Goal: Task Accomplishment & Management: Complete application form

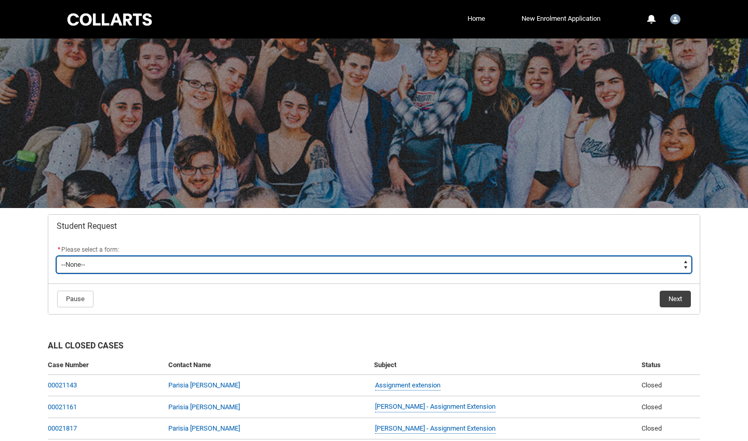
type lightning-select "Assignment_Extension_Choice"
select select "Assignment_Extension_Choice"
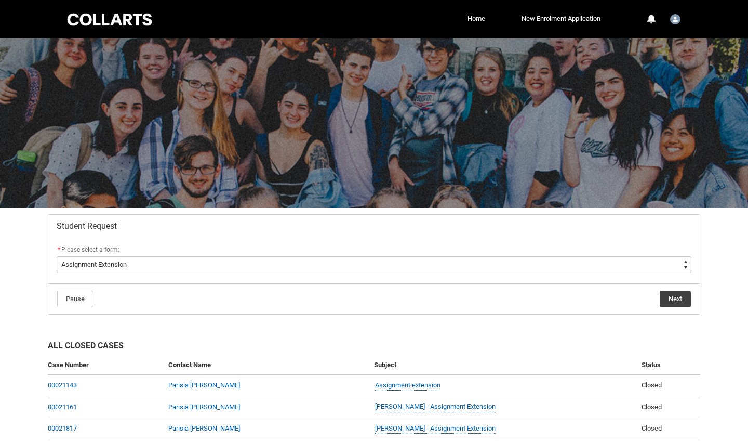
click at [667, 297] on button "Next" at bounding box center [675, 299] width 31 height 17
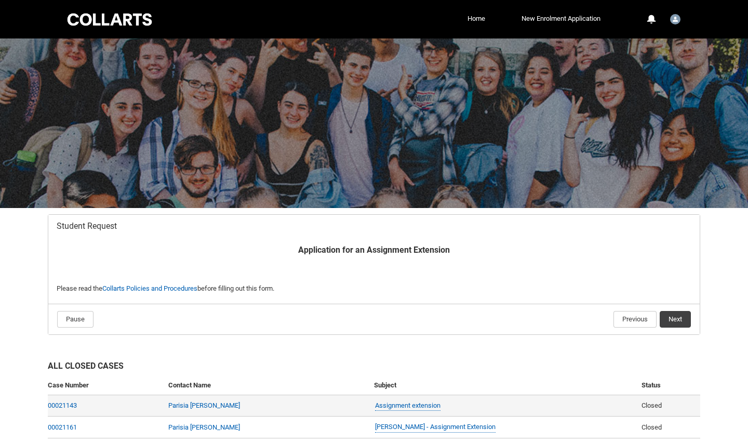
scroll to position [111, 0]
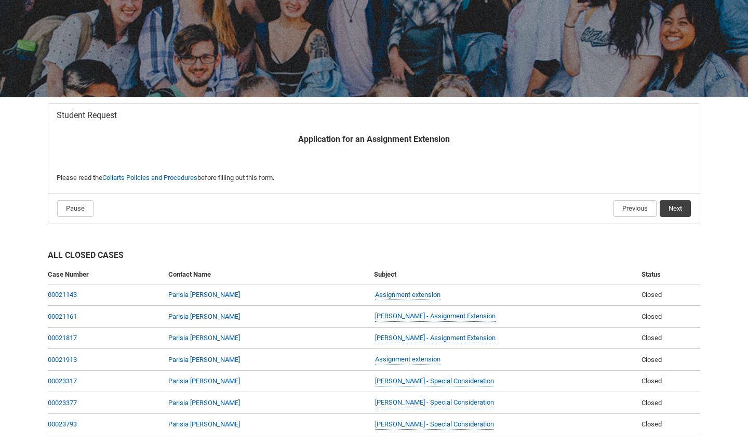
click at [674, 207] on button "Next" at bounding box center [675, 208] width 31 height 17
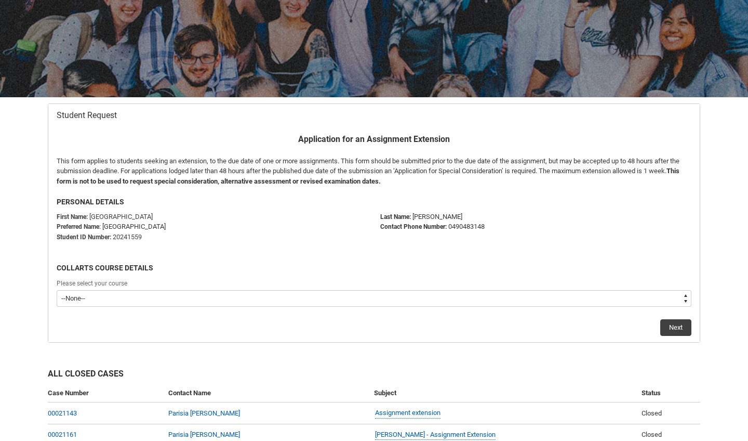
type lightning-select "recordPicklist_ProgramEnrollment.a0jOZ000003Ngo1YAC"
select select "recordPicklist_ProgramEnrollment.a0jOZ000003Ngo1YAC"
click at [669, 324] on button "Next" at bounding box center [676, 327] width 31 height 17
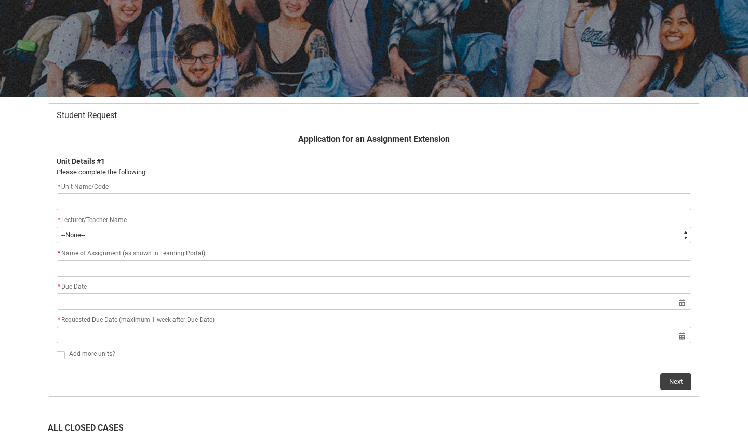
type lightning-primitive-input-simple "E"
type input "E"
type lightning-primitive-input-simple "En"
type input "En"
type lightning-primitive-input-simple "Ens"
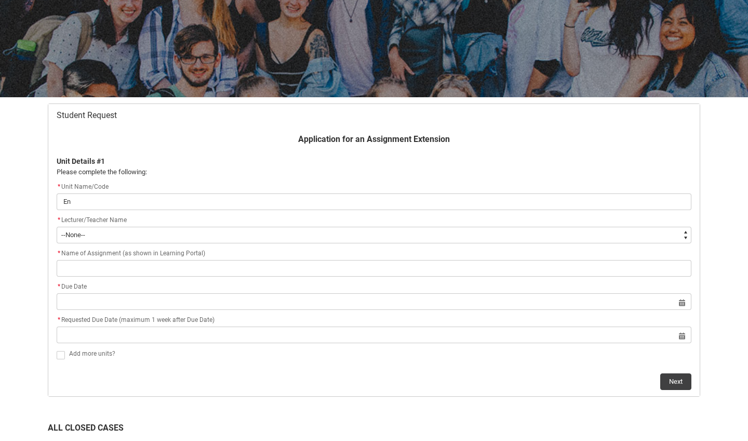
type input "Ens"
type lightning-primitive-input-simple "Ense"
type input "Ense"
type lightning-primitive-input-simple "Ensem"
type input "Ensem"
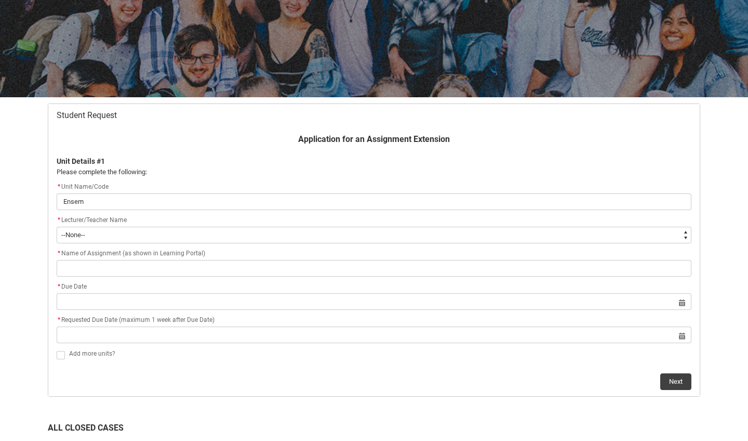
type lightning-primitive-input-simple "Ensemb"
type input "Ensemb"
type lightning-primitive-input-simple "Ensembl"
type input "Ensembl"
type lightning-primitive-input-simple "Ensemble"
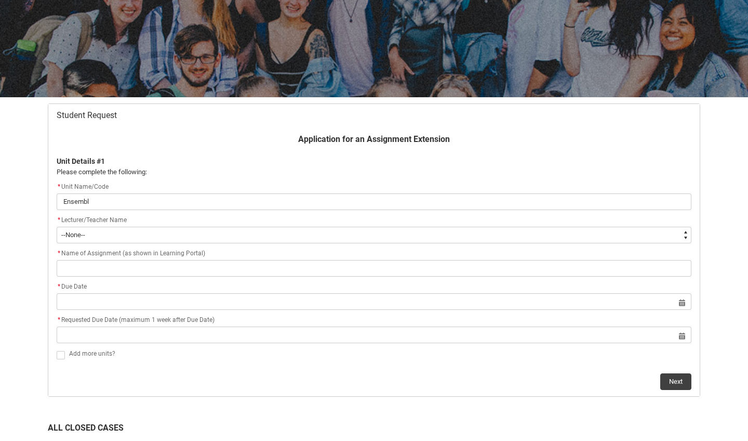
type input "Ensemble"
type lightning-primitive-input-simple "Ensemble"
type input "Ensemble"
type lightning-primitive-input-simple "Ensemble"
type input "Ensemble"
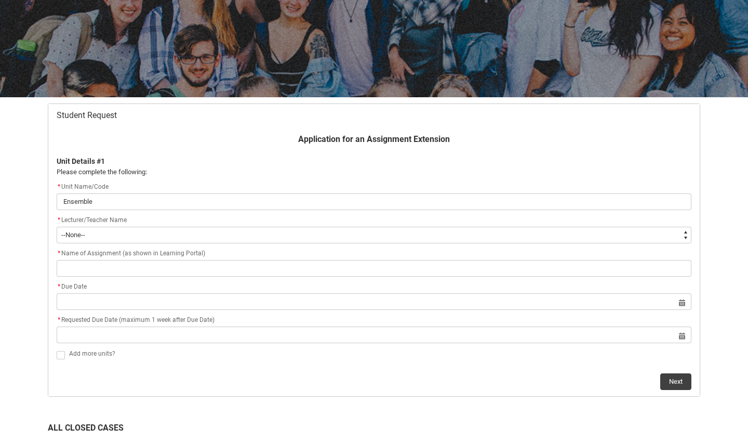
type lightning-primitive-input-simple "Ensembl"
type input "Ensembl"
type lightning-primitive-input-simple "Ensemb"
type input "Ensemb"
type lightning-primitive-input-simple "Ensem"
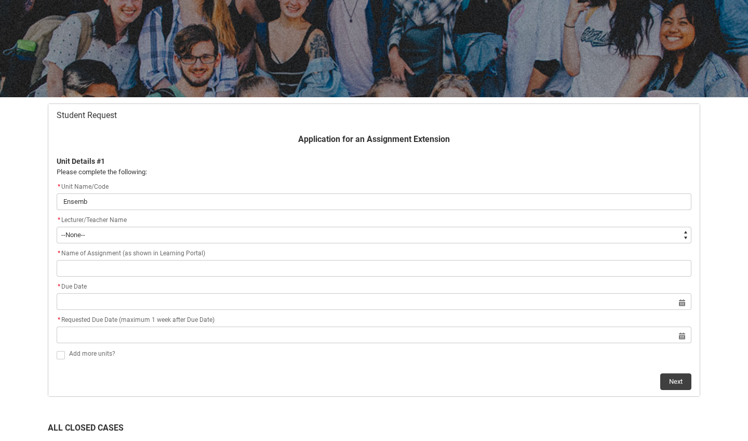
type input "Ensem"
type lightning-primitive-input-simple "Ense"
type input "Ense"
type lightning-primitive-input-simple "Ens"
type input "Ens"
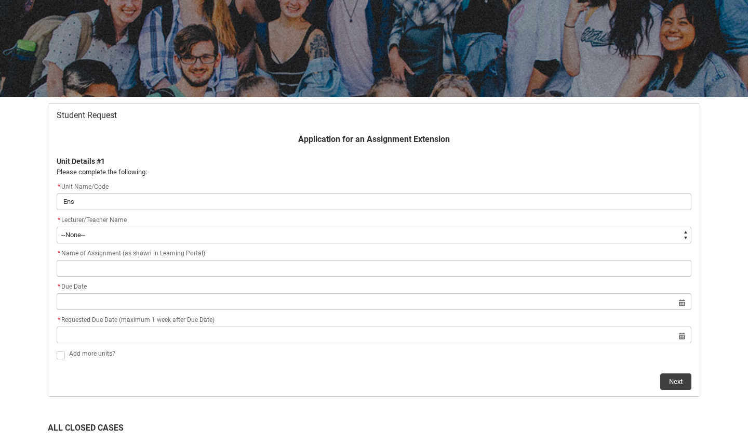
type lightning-primitive-input-simple "En"
type input "En"
type lightning-primitive-input-simple "E"
type input "E"
type lightning-primitive-input-simple "M"
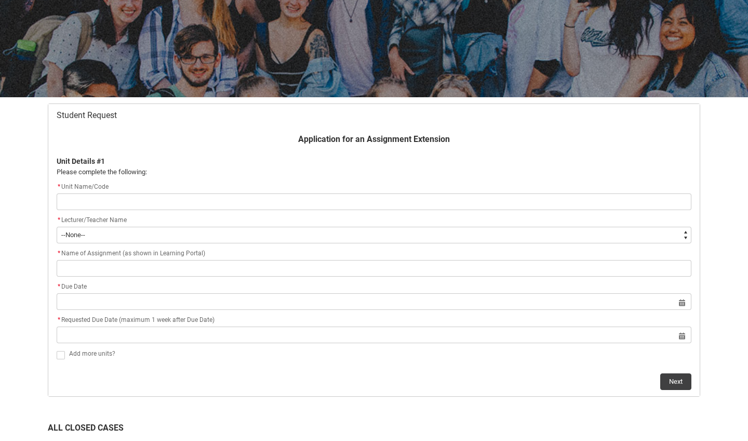
type input "M"
type lightning-primitive-input-simple "MU"
type input "MU"
type lightning-primitive-input-simple "MUS"
type input "MUS"
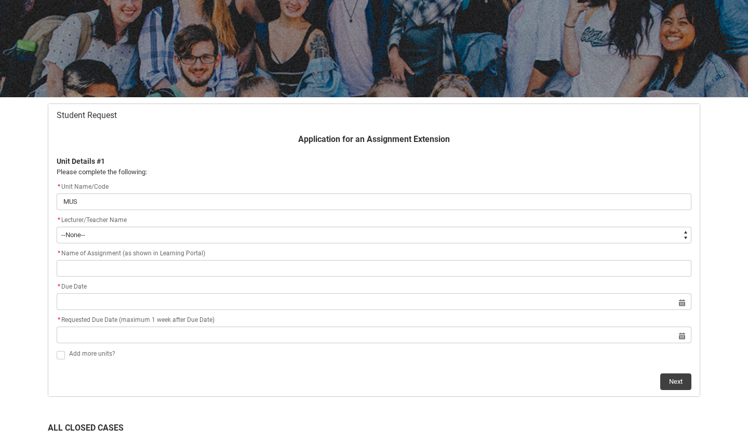
type lightning-primitive-input-simple "MU"
type input "MU"
type lightning-primitive-input-simple "M"
type input "M"
type lightning-primitive-input-simple "MU"
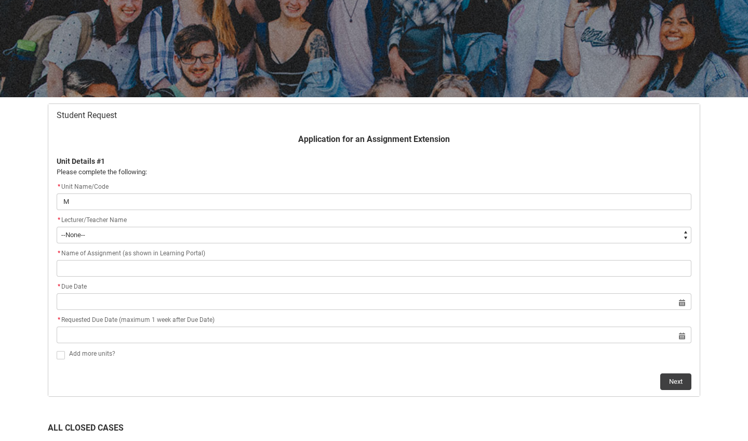
type input "MU"
type lightning-primitive-input-simple "MUE"
type input "MUE"
type lightning-primitive-input-simple "MUEN"
type input "MUEN"
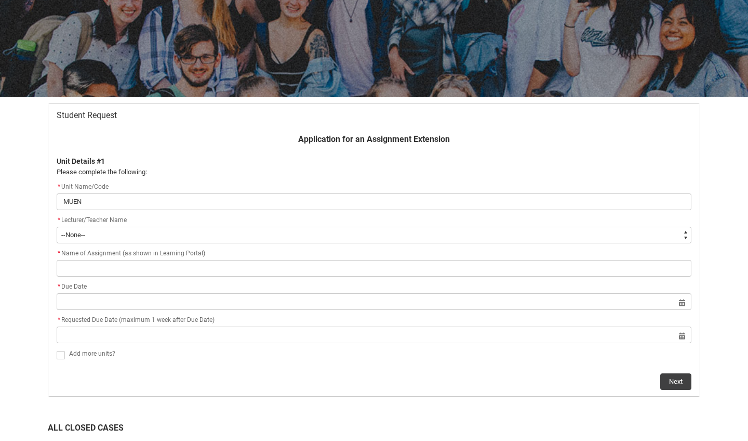
type lightning-primitive-input-simple "MUENS"
type input "MUENS"
type lightning-primitive-input-simple "MUENS4"
type input "MUENS4"
type lightning-primitive-input-simple "MUENS4"
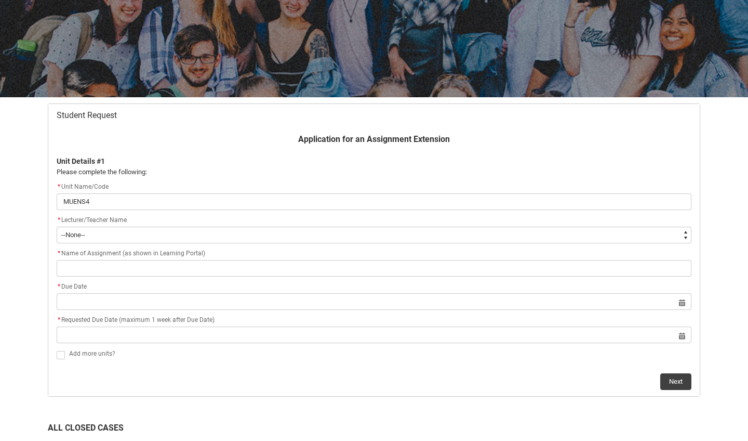
type input "MUENS4"
type lightning-primitive-input-simple "MUENS4 M"
type input "MUENS4 M"
type lightning-primitive-input-simple "MUENS4 Mu"
type input "MUENS4 Mu"
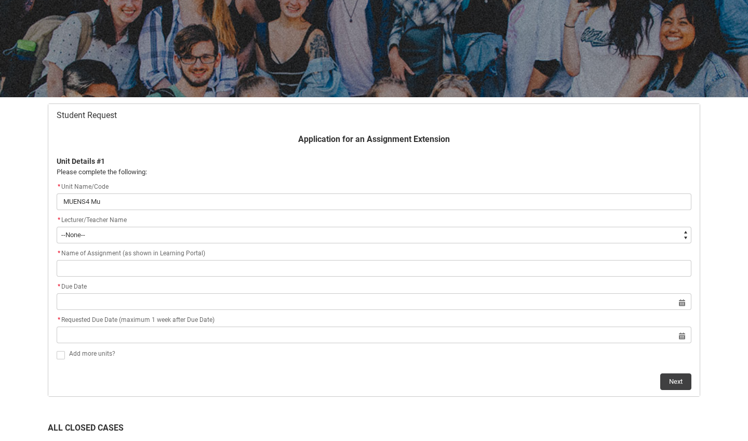
type lightning-primitive-input-simple "MUENS4 Mus"
type input "MUENS4 Mus"
type lightning-primitive-input-simple "MUENS4 Musi"
type input "MUENS4 Musi"
type lightning-primitive-input-simple "MUENS4 Music"
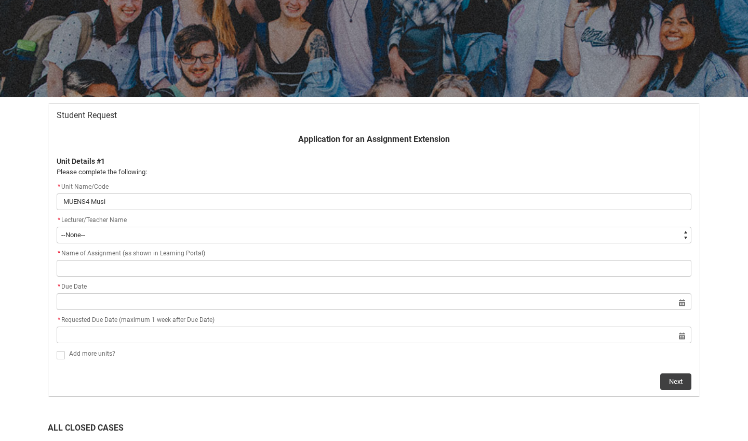
type input "MUENS4 Music"
type lightning-primitive-input-simple "MUENS4 Music"
type input "MUENS4 Music"
type lightning-primitive-input-simple "MUENS4 Music D"
type input "MUENS4 Music D"
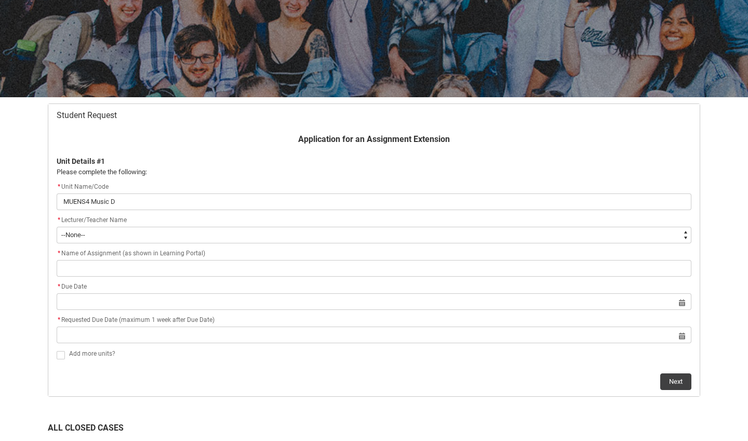
type lightning-primitive-input-simple "MUENS4 Music Di"
type input "MUENS4 Music Di"
type lightning-primitive-input-simple "MUENS4 Music Dir"
type input "MUENS4 Music Dir"
type lightning-primitive-input-simple "MUENS4 Music Dire"
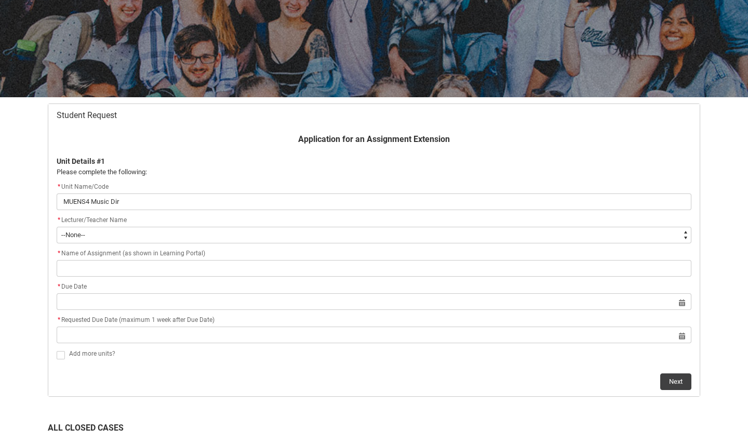
type input "MUENS4 Music Dire"
type lightning-primitive-input-simple "MUENS4 Music Direc"
type input "MUENS4 Music Direc"
type lightning-primitive-input-simple "MUENS4 Music Direct"
type input "MUENS4 Music Direct"
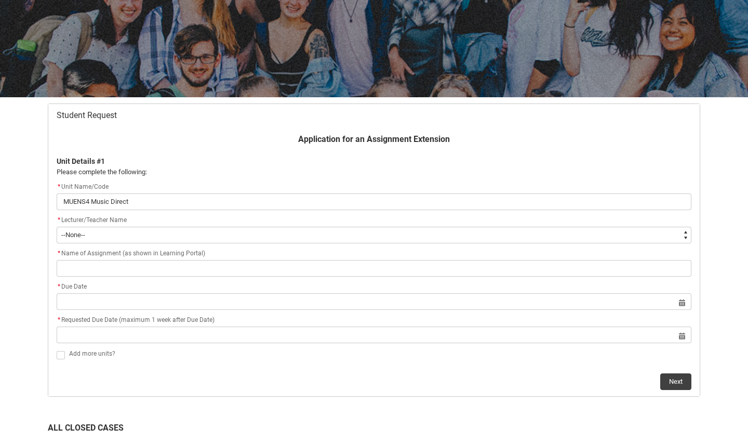
type lightning-primitive-input-simple "MUENS4 Music Directi"
type input "MUENS4 Music Directi"
type lightning-primitive-input-simple "MUENS4 Music Directio"
type input "MUENS4 Music Directio"
type lightning-primitive-input-simple "MUENS4 Music Direction"
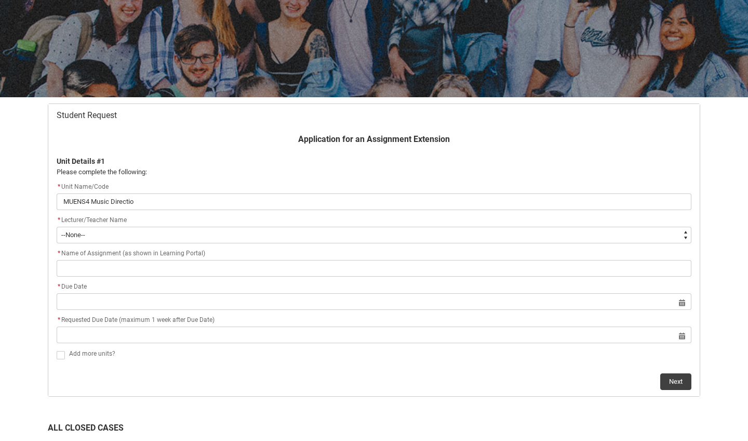
type input "MUENS4 Music Direction"
type lightning-primitive-input-simple "MUENS4 Music Direction2"
type input "MUENS4 Music Direction2"
type lightning-primitive-input-simple "MUENS4 Music Direction"
type input "MUENS4 Music Direction"
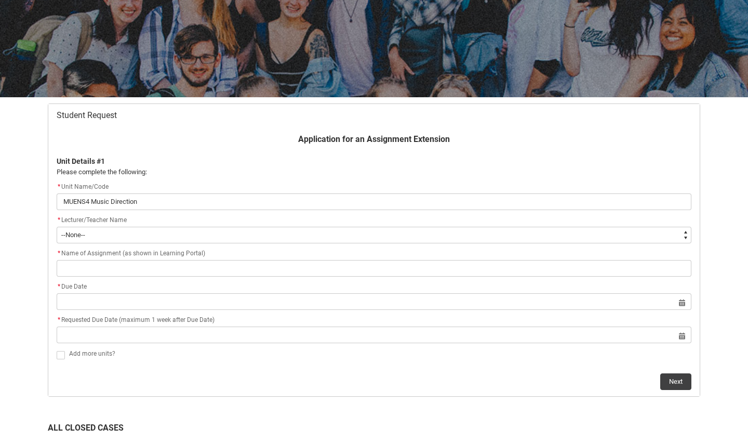
type lightning-primitive-input-simple "MUENS4 Music Direction"
type input "MUENS4 Music Direction"
type lightning-primitive-input-simple "MUENS4 Music Direction 2"
type input "MUENS4 Music Direction 2"
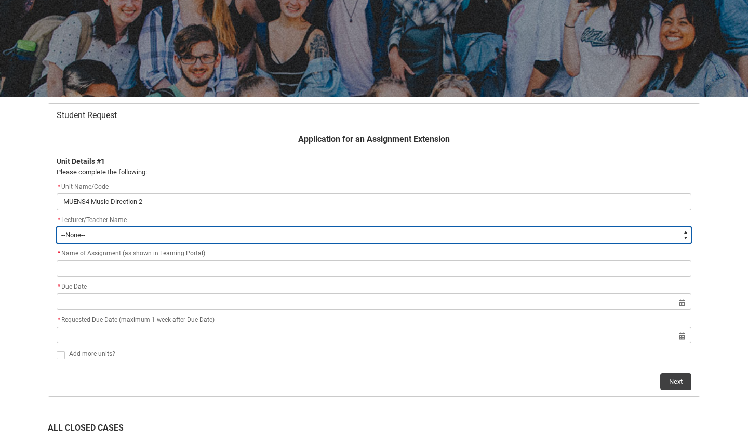
type lightning-select "Faculty_NamefromAtoM.0035g00000b9AYVAA2"
select select "Faculty_NamefromAtoM.0035g00000b9AYVAA2"
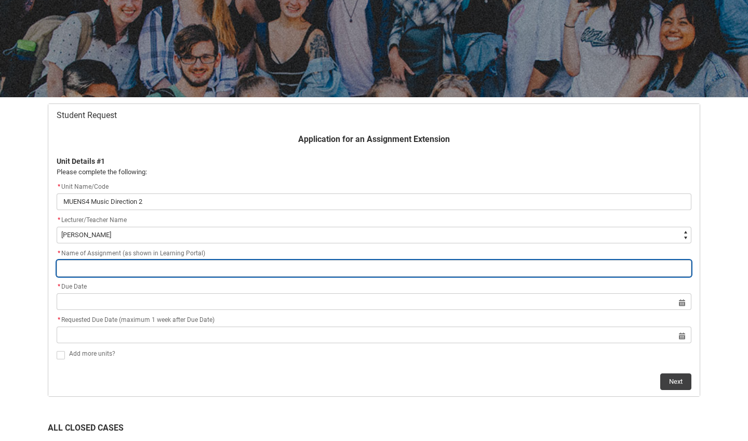
click at [177, 266] on input "Redu_Student_Request flow" at bounding box center [374, 268] width 635 height 17
type lightning-primitive-input-simple "P"
type input "P"
type lightning-primitive-input-simple "Pr"
type input "Pr"
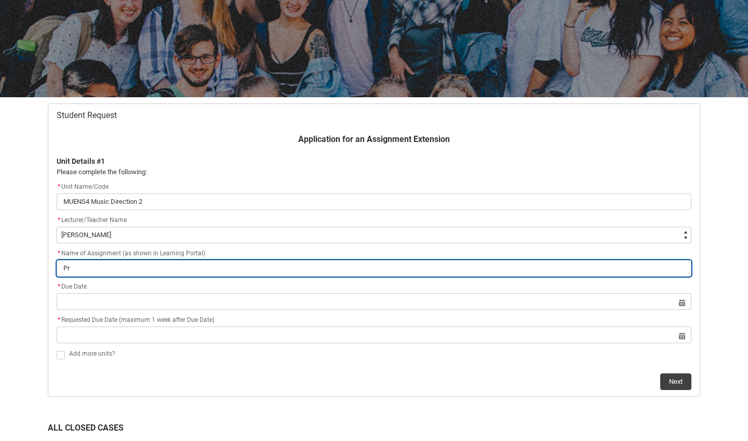
type lightning-primitive-input-simple "Pro"
type input "Pro"
type lightning-primitive-input-simple "Prog"
type input "Prog"
type lightning-primitive-input-simple "Progr"
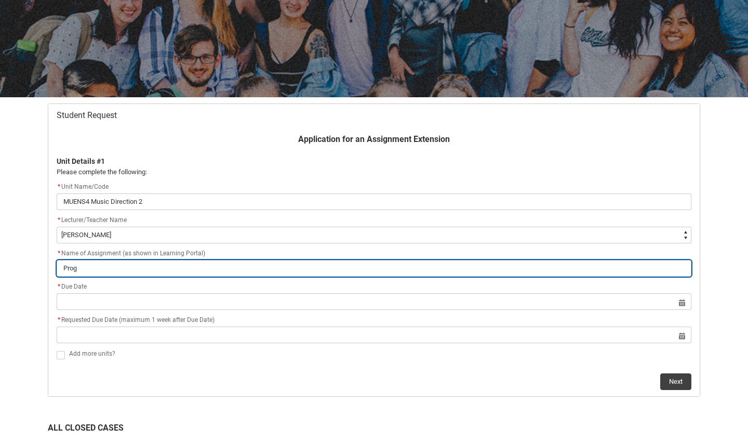
type input "Progr"
type lightning-primitive-input-simple "Progre"
type input "Progre"
type lightning-primitive-input-simple "Progres"
type input "Progres"
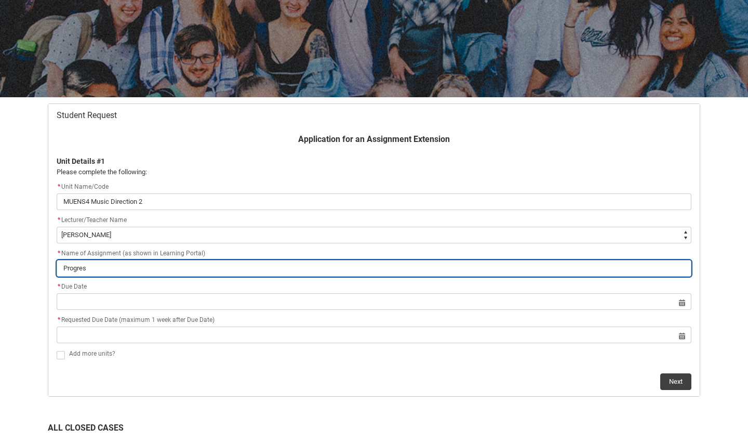
type lightning-primitive-input-simple "Progress"
type input "Progress"
type lightning-primitive-input-simple "Progress"
type input "Progress"
type lightning-primitive-input-simple "Progress J"
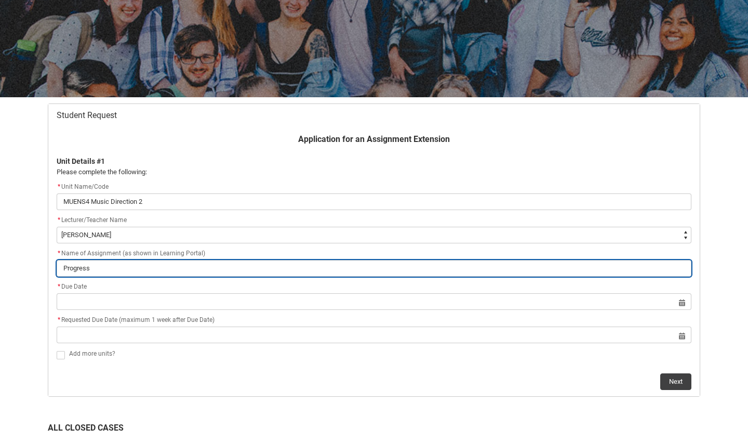
type input "Progress J"
type lightning-primitive-input-simple "Progress Jo"
type input "Progress Jo"
type lightning-primitive-input-simple "Progress Jou"
type input "Progress Jou"
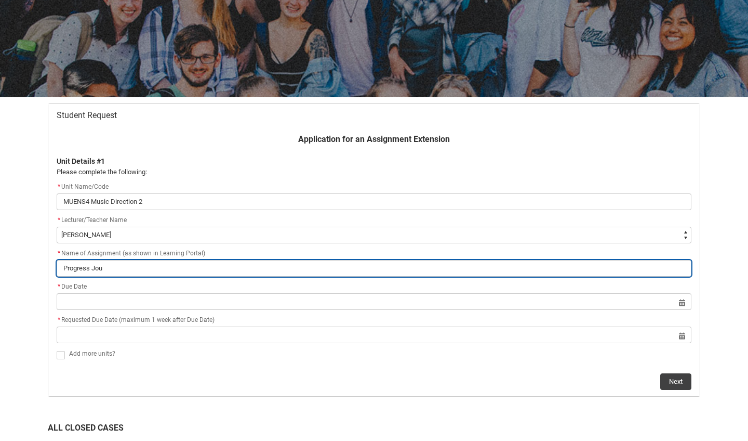
type lightning-primitive-input-simple "Progress Jour"
type input "Progress Jour"
type lightning-primitive-input-simple "Progress Journ"
type input "Progress Journ"
type lightning-primitive-input-simple "Progress Journl"
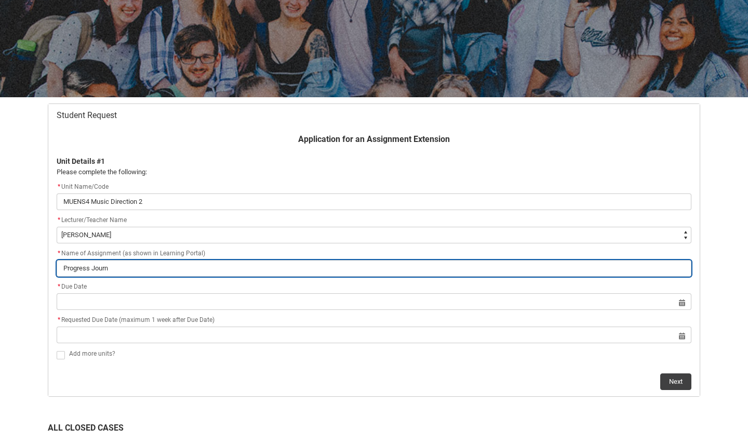
type input "Progress Journl"
type lightning-primitive-input-simple "Progress Journ"
type input "Progress Journ"
type lightning-primitive-input-simple "Progress Journa"
type input "Progress Journa"
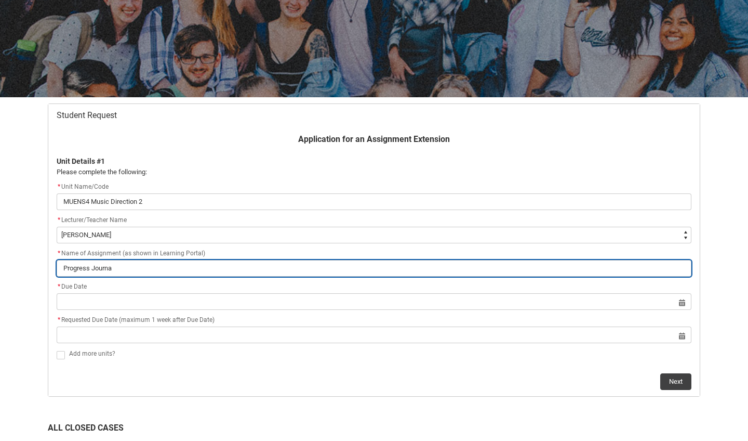
type lightning-primitive-input-simple "Progress Journal"
type input "Progress Journal"
type lightning-primitive-input-simple "Progress Journal"
type input "Progress Journal"
type lightning-primitive-input-simple "Progress Journal &"
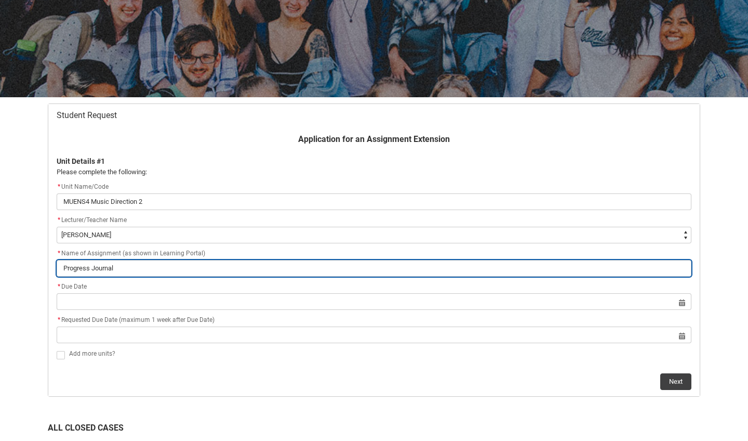
type input "Progress Journal &"
type lightning-primitive-input-simple "Progress Journal &"
type input "Progress Journal &"
type lightning-primitive-input-simple "Progress Journal & S"
type input "Progress Journal & S"
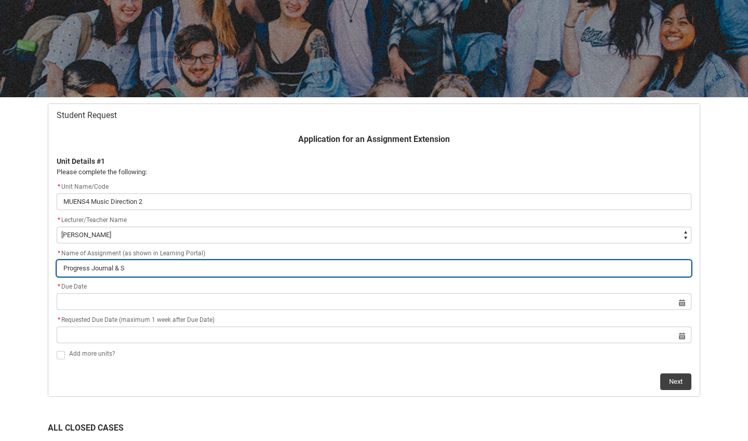
type lightning-primitive-input-simple "Progress Journal & St"
type input "Progress Journal & St"
type lightning-primitive-input-simple "Progress Journal & Sta"
type input "Progress Journal & Sta"
type lightning-primitive-input-simple "Progress Journal & Stag"
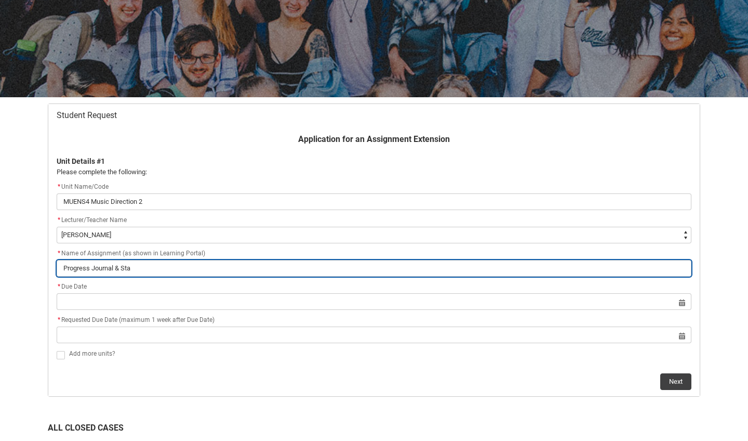
type input "Progress Journal & Stag"
type lightning-primitive-input-simple "Progress Journal & Stage"
type input "Progress Journal & Stage"
type lightning-primitive-input-simple "Progress Journal & Stage"
type input "Progress Journal & Stage"
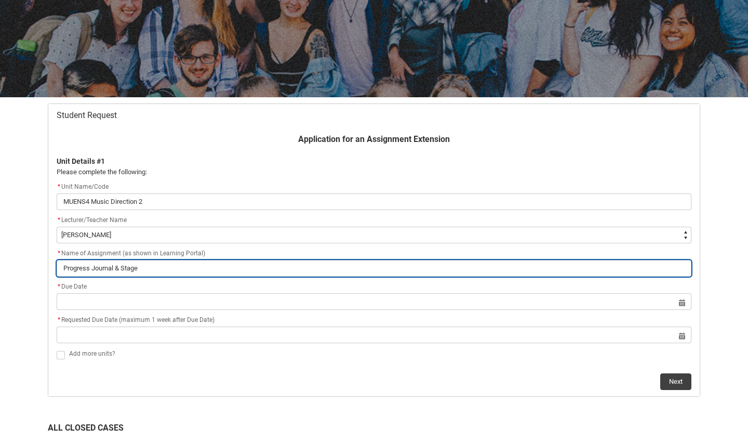
type lightning-primitive-input-simple "Progress Journal & Stage p"
type input "Progress Journal & Stage p"
type lightning-primitive-input-simple "Progress Journal & Stage pl"
type input "Progress Journal & Stage pl"
type lightning-primitive-input-simple "Progress Journal & Stage plo"
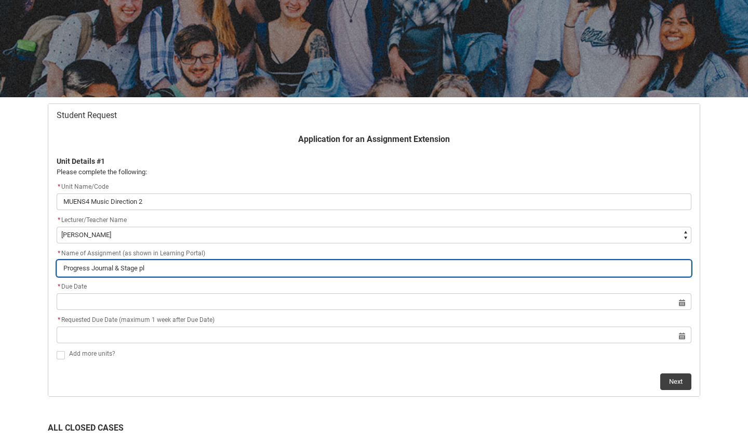
type input "Progress Journal & Stage plo"
type lightning-primitive-input-simple "Progress Journal & Stage plot"
type input "Progress Journal & Stage plot"
type lightning-primitive-input-simple "Progress Journal & Stage plots"
type input "Progress Journal & Stage plots"
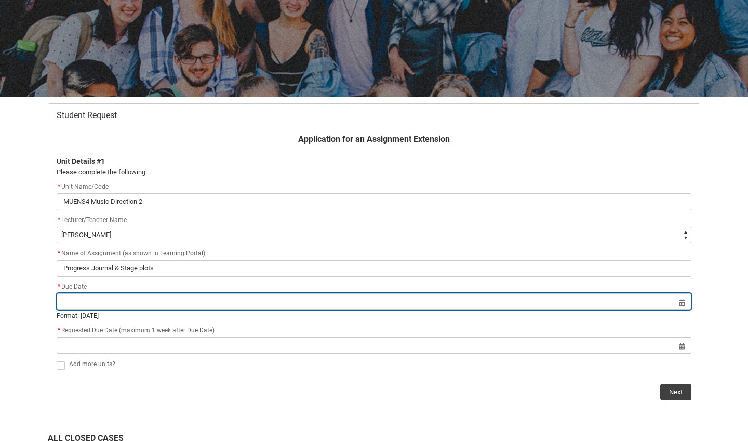
click at [93, 300] on input "Redu_Student_Request flow" at bounding box center [374, 301] width 635 height 17
select select "2025"
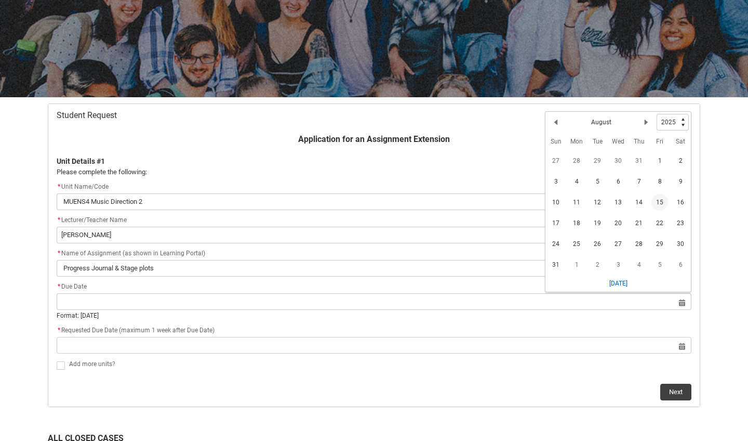
click at [663, 202] on span "15" at bounding box center [660, 202] width 17 height 17
type lightning-datepicker "[DATE]"
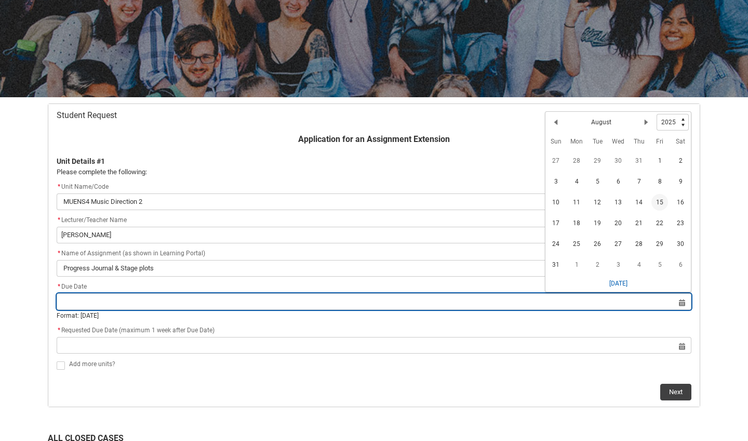
type lightning-input "[DATE]"
type input "[DATE]"
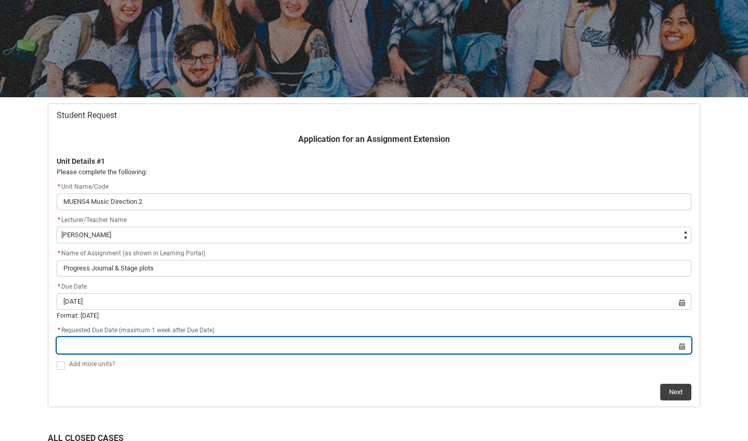
click at [374, 342] on input "Redu_Student_Request flow" at bounding box center [374, 345] width 635 height 17
select select "2025"
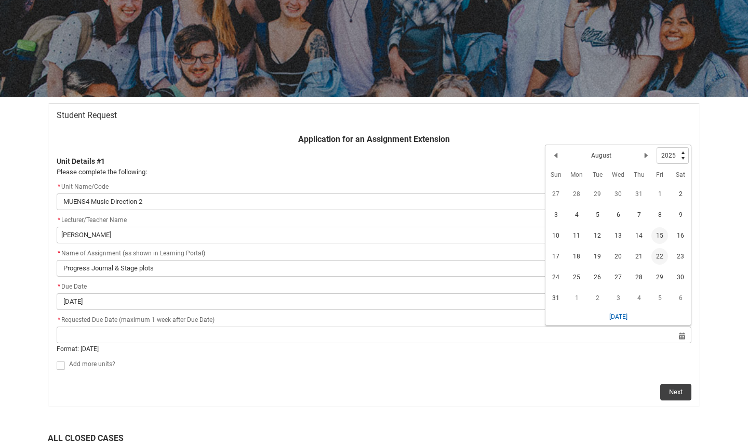
click at [659, 255] on span "22" at bounding box center [660, 256] width 17 height 17
type lightning-datepicker "[DATE]"
type lightning-input "[DATE]"
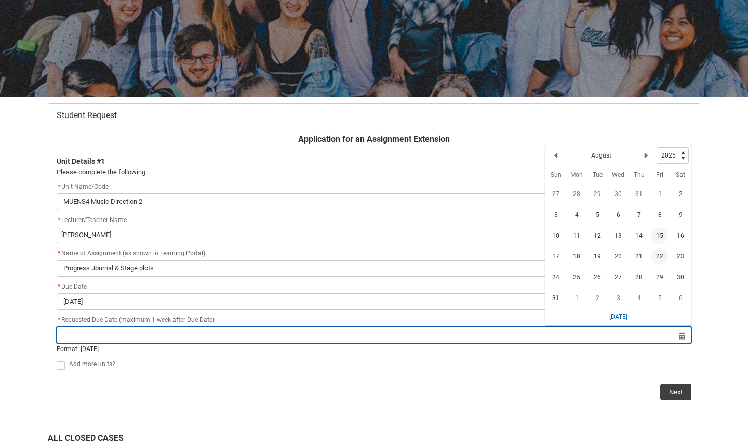
type input "[DATE]"
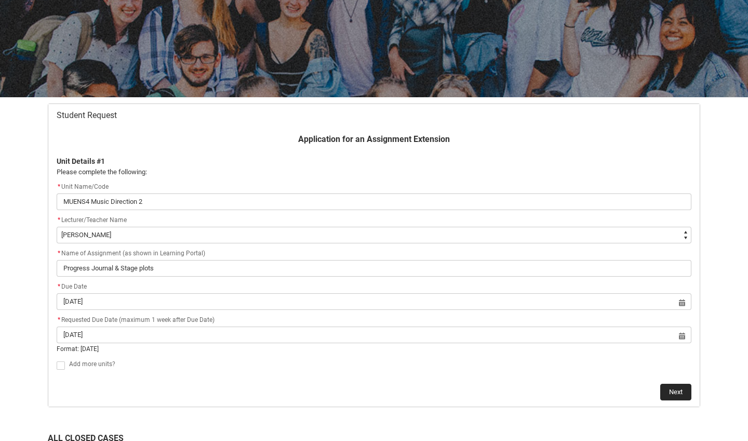
click at [677, 392] on button "Next" at bounding box center [676, 392] width 31 height 17
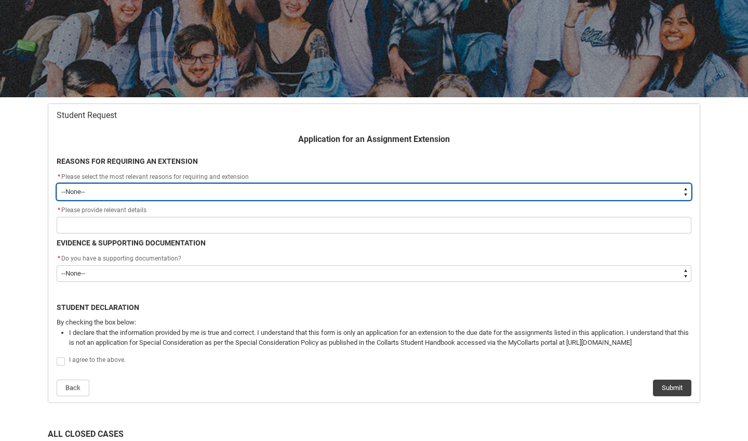
type lightning-select "Other"
select select "Other"
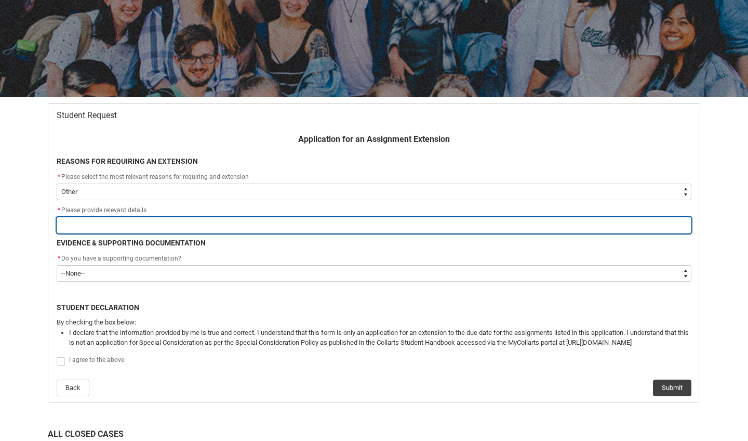
click at [435, 223] on input "Redu_Student_Request flow" at bounding box center [374, 225] width 635 height 17
type lightning-primitive-input-simple "S"
type input "S"
type lightning-primitive-input-simple "Se"
type input "Se"
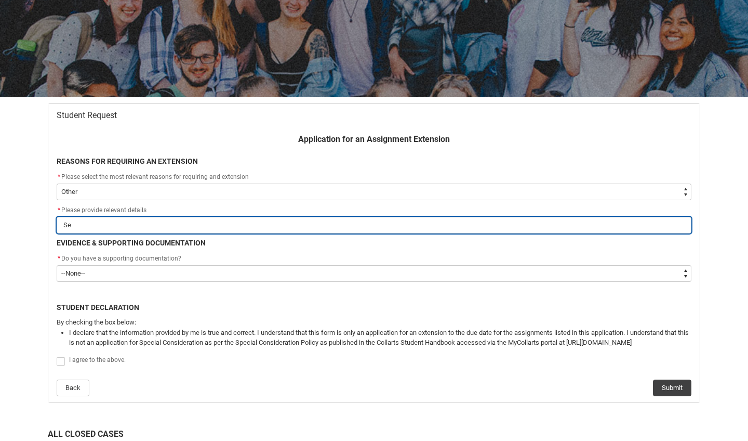
type lightning-primitive-input-simple "Sev"
type input "Sev"
type lightning-primitive-input-simple "Seve"
type input "Seve"
type lightning-primitive-input-simple "Sever"
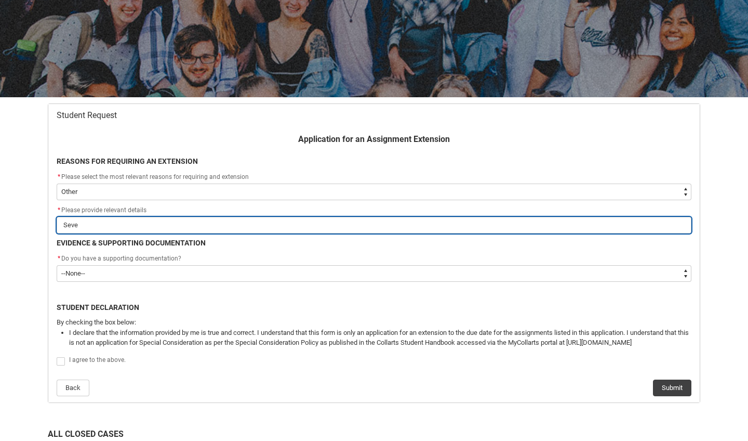
type input "Sever"
type lightning-primitive-input-simple "Severe"
type input "Severe"
type lightning-primitive-input-simple "Severe"
type input "Severe"
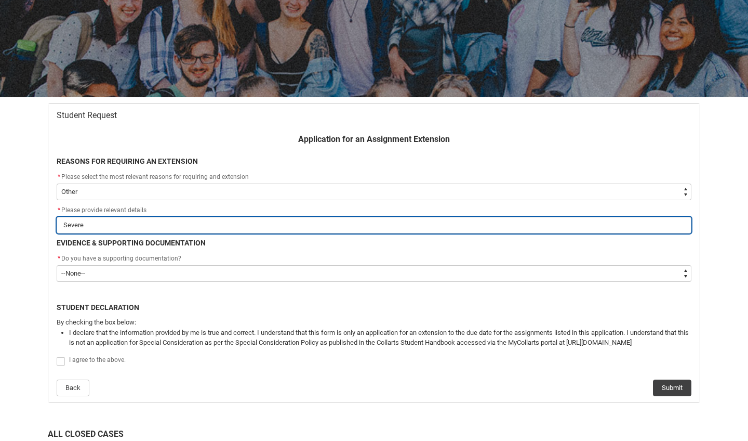
type lightning-primitive-input-simple "Severe M"
type input "Severe M"
type lightning-primitive-input-simple "Severe Me"
type input "Severe Me"
type lightning-primitive-input-simple "Severe Men"
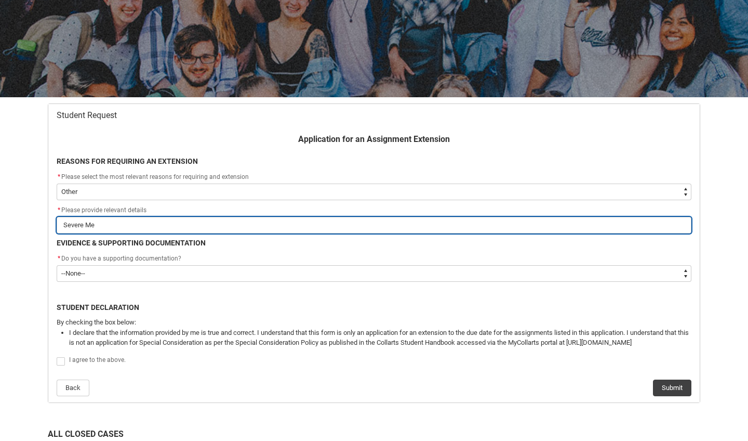
type input "Severe Men"
type lightning-primitive-input-simple "Severe Ment"
type input "Severe Ment"
type lightning-primitive-input-simple "Severe Menta"
type input "Severe Menta"
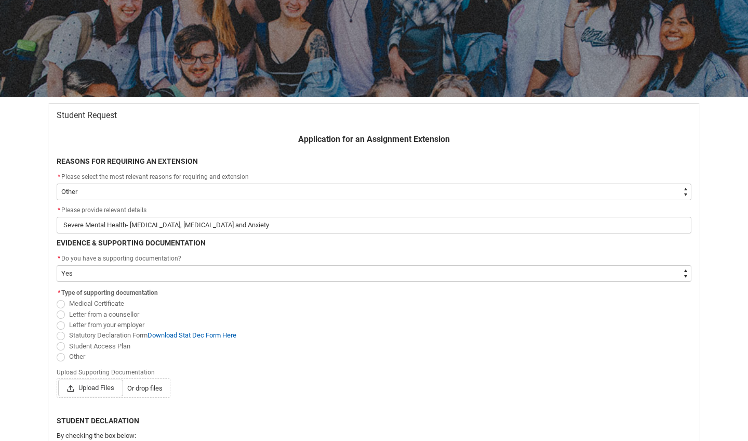
click at [61, 344] on span "Redu_Student_Request flow" at bounding box center [61, 346] width 8 height 8
click at [57, 340] on input "Student Access Plan" at bounding box center [56, 340] width 1 height 1
click at [75, 384] on lightning-primitive-icon "Redu_Student_Request flow" at bounding box center [72, 388] width 11 height 16
click at [58, 379] on input "Upload Files Or drop files" at bounding box center [58, 379] width 1 height 1
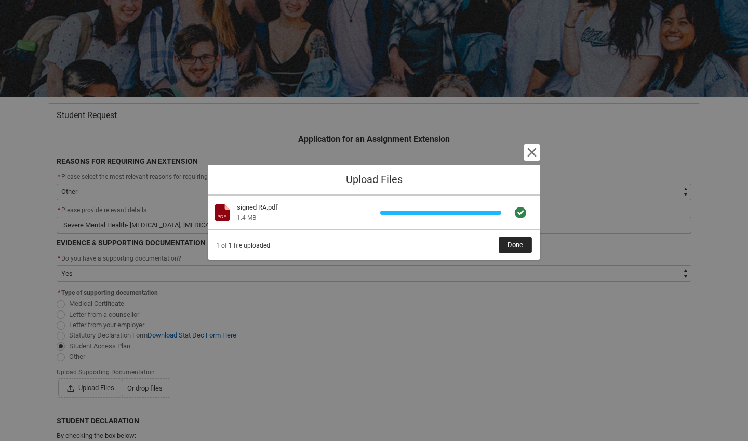
click at [520, 244] on span "Done" at bounding box center [516, 245] width 16 height 16
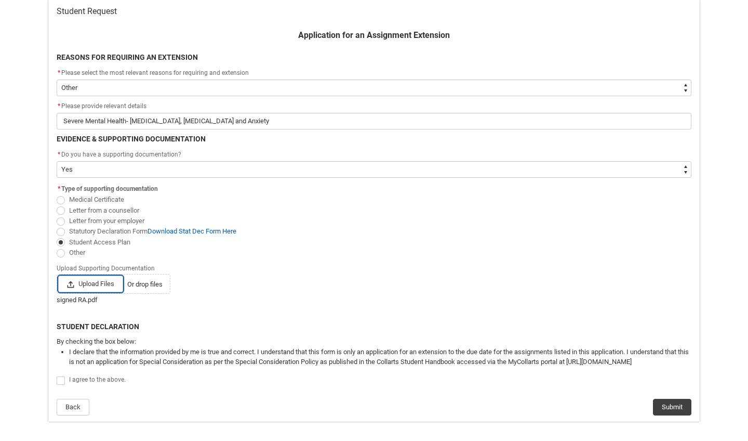
scroll to position [216, 0]
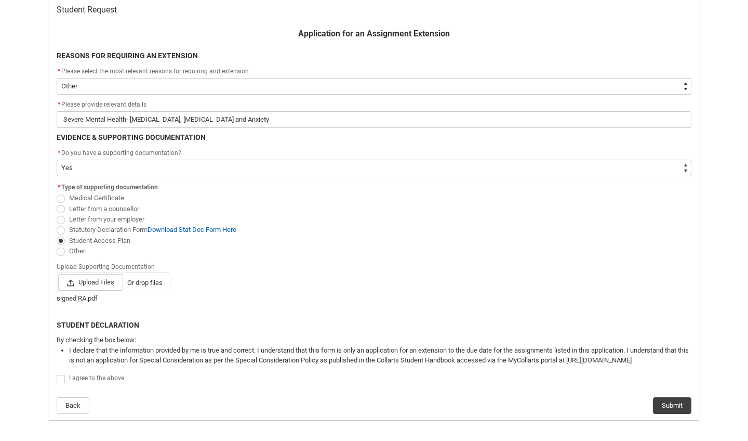
click at [65, 377] on label "Redu_Student_Request flow" at bounding box center [63, 379] width 12 height 8
click at [57, 374] on input "Redu_Student_Request flow" at bounding box center [56, 373] width 1 height 1
click at [678, 403] on button "Submit" at bounding box center [672, 405] width 38 height 17
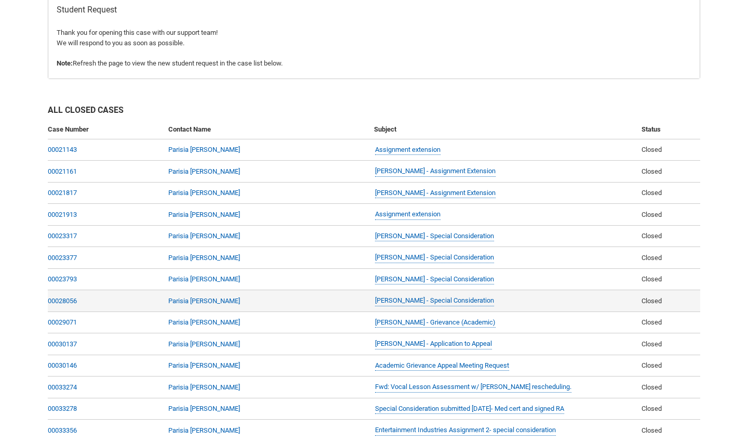
scroll to position [111, 0]
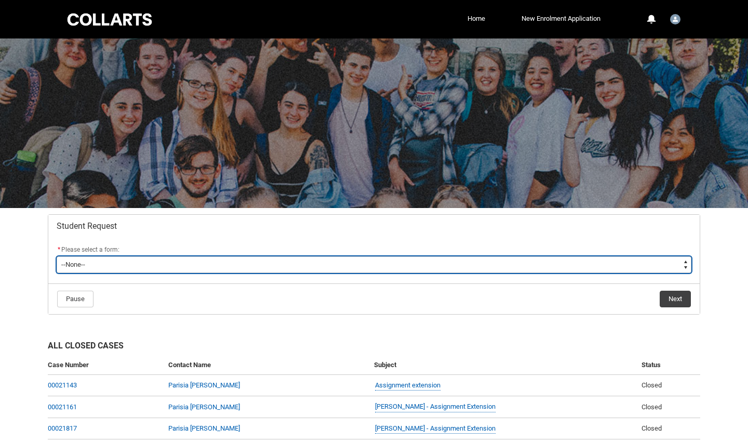
type lightning-select "Assignment_Extension_Choice"
select select "Assignment_Extension_Choice"
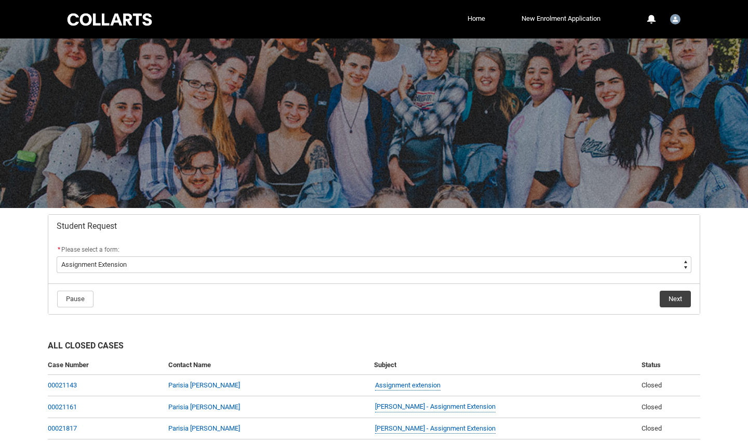
click at [674, 300] on button "Next" at bounding box center [675, 299] width 31 height 17
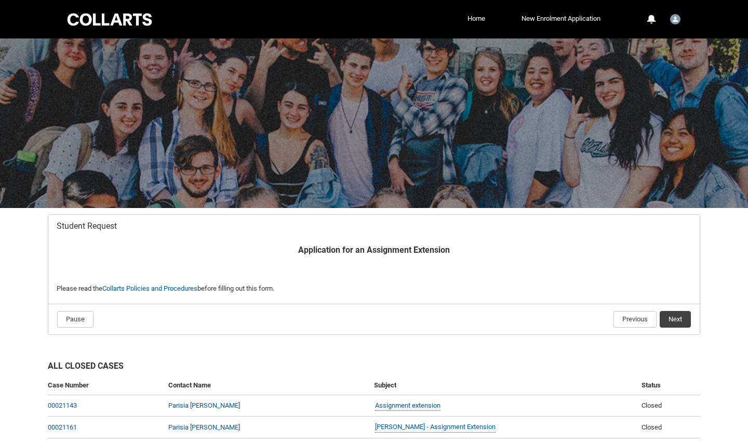
scroll to position [111, 0]
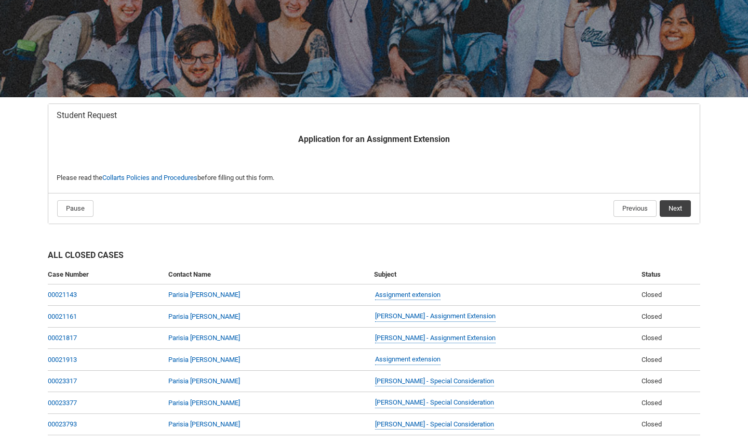
click at [686, 209] on button "Next" at bounding box center [675, 208] width 31 height 17
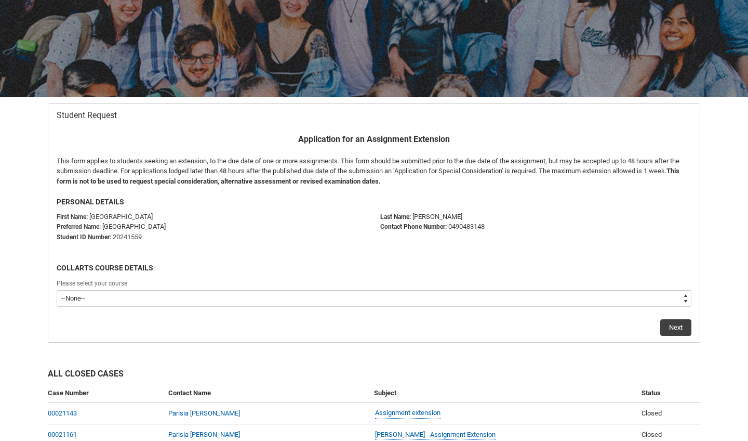
type lightning-select "recordPicklist_ProgramEnrollment.a0jOZ000003Ngo1YAC"
select select "recordPicklist_ProgramEnrollment.a0jOZ000003Ngo1YAC"
click at [677, 324] on button "Next" at bounding box center [676, 327] width 31 height 17
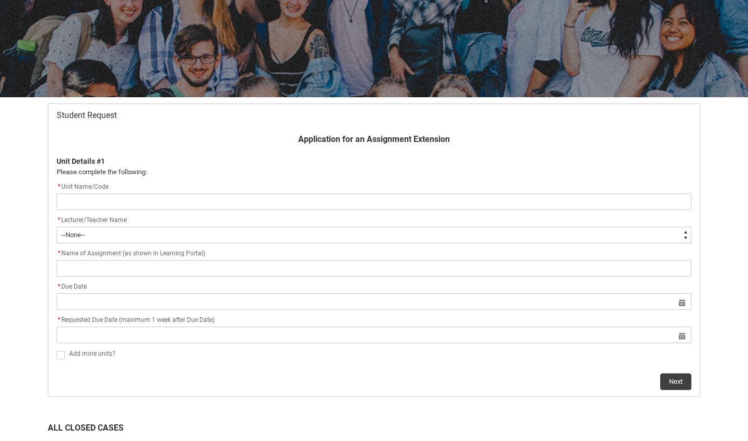
type lightning-primitive-input-simple "O"
type input "O"
type lightning-primitive-input-simple "Or"
type input "Or"
type lightning-primitive-input-simple "Ori"
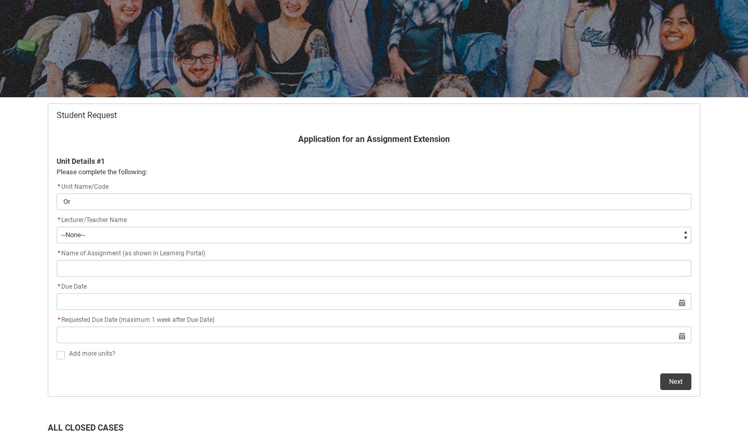
type input "Ori"
type lightning-primitive-input-simple "Orig"
type input "Orig"
type lightning-primitive-input-simple "Origi"
type input "Origi"
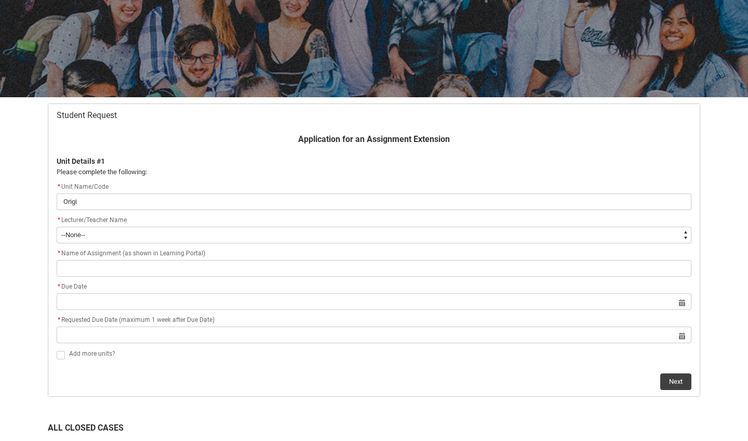
type lightning-primitive-input-simple "Origin"
type input "Origin"
type lightning-primitive-input-simple "Origina"
type input "Origina"
type lightning-primitive-input-simple "Original"
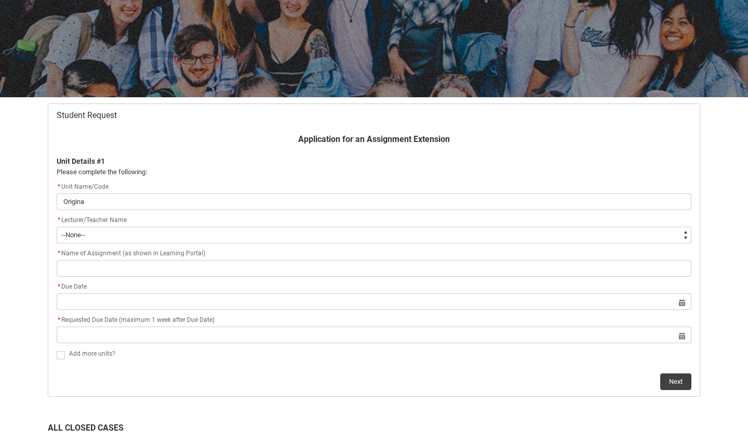
type input "Original"
type lightning-primitive-input-simple "Original"
type input "Original"
type lightning-primitive-input-simple "Original E"
type input "Original E"
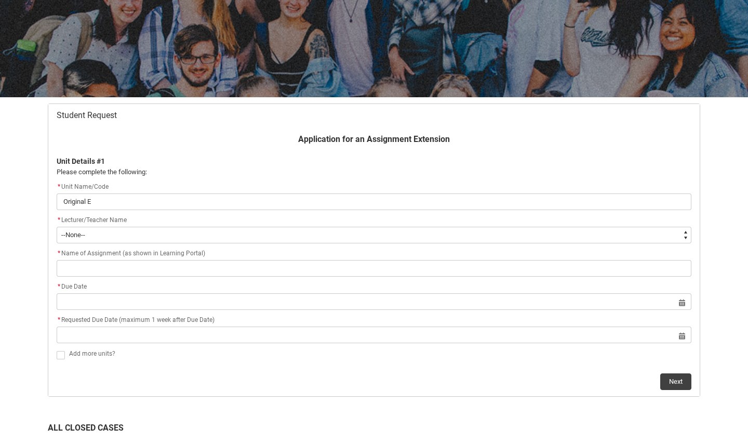
type lightning-primitive-input-simple "Original En"
type input "Original En"
type lightning-primitive-input-simple "Original Ens"
type input "Original Ens"
type lightning-primitive-input-simple "Original Ense"
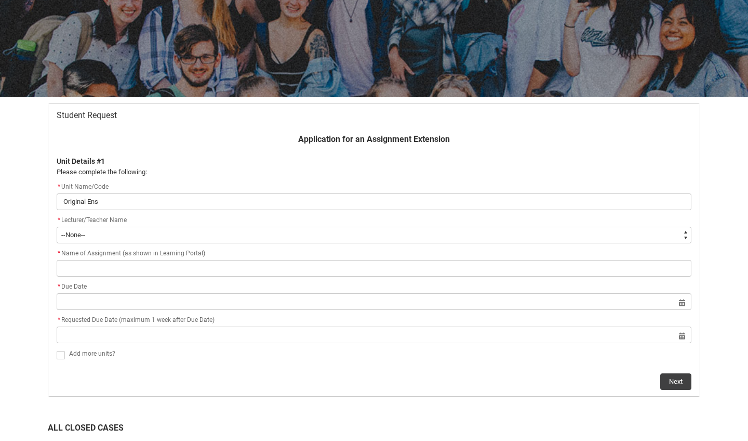
type input "Original Ense"
type lightning-primitive-input-simple "Original Ensem"
type input "Original Ensem"
type lightning-primitive-input-simple "Original Ensemb"
type input "Original Ensemb"
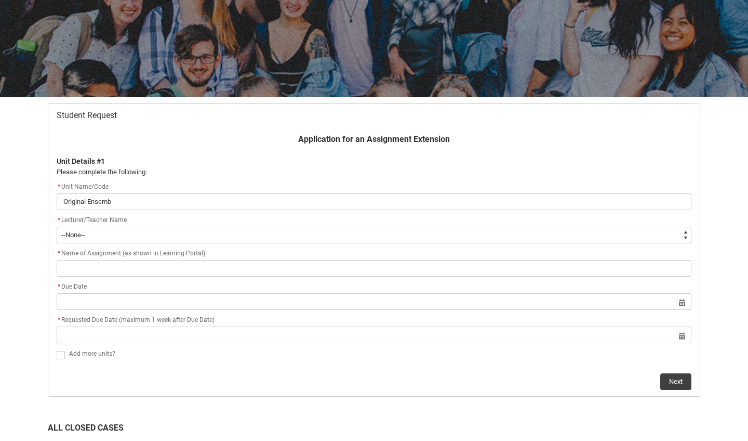
type lightning-primitive-input-simple "Original Ensembl"
type input "Original Ensembl"
type lightning-primitive-input-simple "Original Ensemble"
type input "Original Ensemble"
type lightning-primitive-input-simple "Original Ensemble"
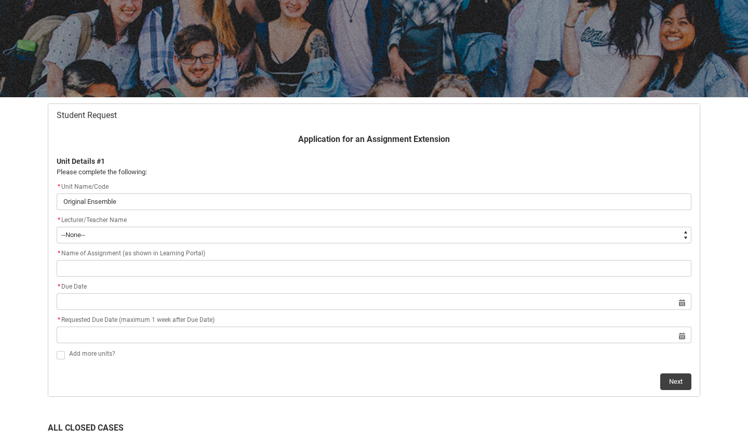
type input "Original Ensemble"
type lightning-primitive-input-simple "Original Ensemble A"
type input "Original Ensemble A"
type lightning-primitive-input-simple "Original Ensemble Ar"
type input "Original Ensemble Ar"
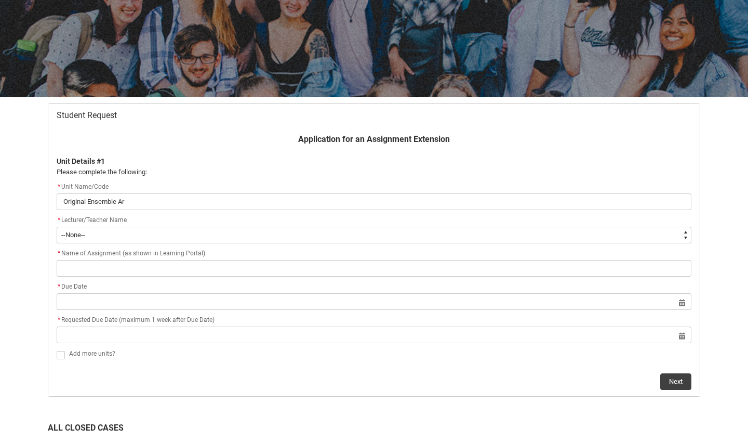
type lightning-primitive-input-simple "Original Ensemble Arr"
type input "Original Ensemble Arr"
type lightning-primitive-input-simple "Original Ensemble Arra"
type input "Original Ensemble Arra"
type lightning-primitive-input-simple "Original Ensemble Arran"
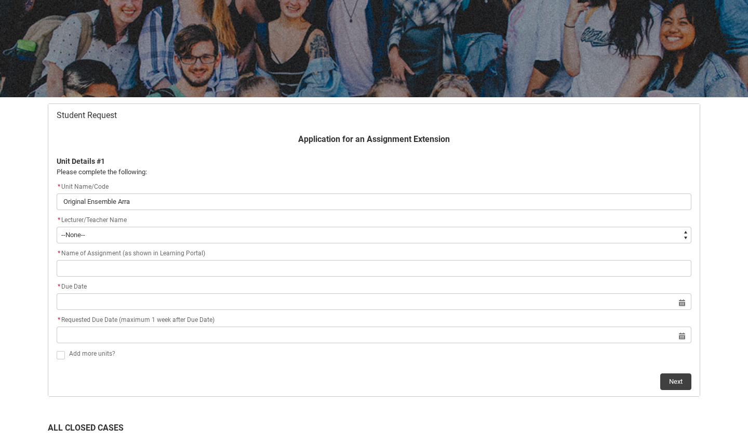
type input "Original Ensemble Arran"
type lightning-primitive-input-simple "Original Ensemble Arrang"
type input "Original Ensemble Arrang"
type lightning-primitive-input-simple "Original Ensemble Arrangm"
type input "Original Ensemble Arrangm"
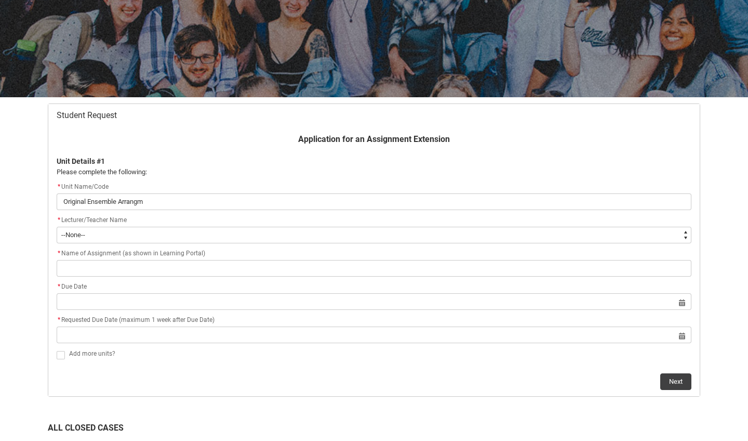
type lightning-primitive-input-simple "Original Ensemble Arrangme"
type input "Original Ensemble Arrangme"
type lightning-primitive-input-simple "Original Ensemble Arrangmen"
type input "Original Ensemble Arrangmen"
type lightning-primitive-input-simple "Original Ensemble Arrangment"
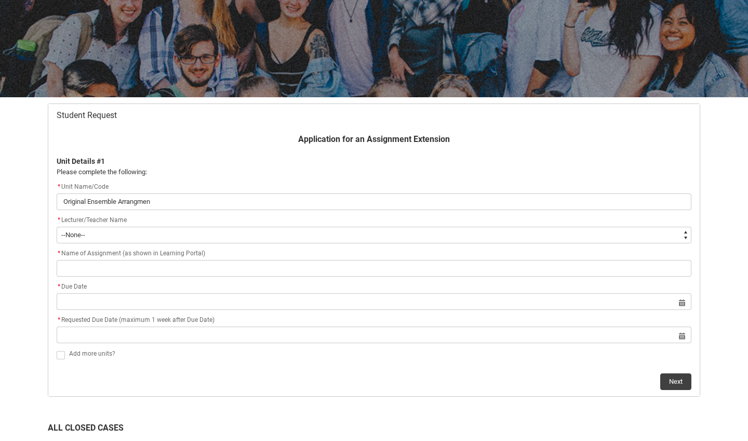
type input "Original Ensemble Arrangment"
type lightning-primitive-input-simple "Original Ensemble Arrangment"
type input "Original Ensemble Arrangment"
type lightning-primitive-input-simple "Original Ensemble Arrangment 1"
type input "Original Ensemble Arrangment 1"
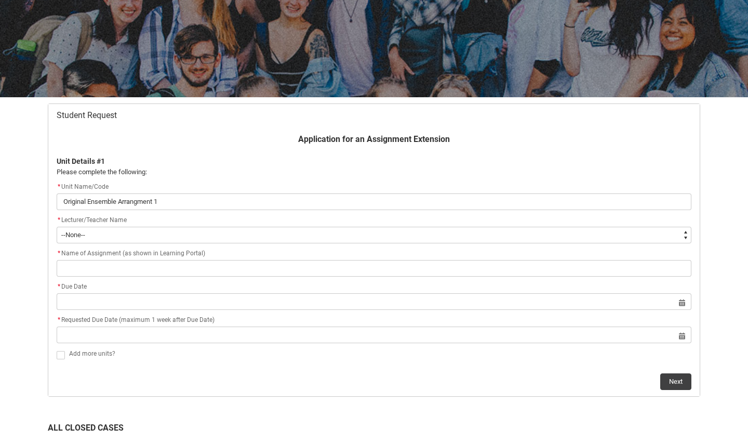
type lightning-primitive-input-simple "Original Ensemble Arrangment 15"
type input "Original Ensemble Arrangment 15"
type lightning-primitive-input-simple "Original Ensemble Arrangment 15%"
type input "Original Ensemble Arrangment 15%"
type lightning-primitive-input-simple "Original Ensemble Arrangment 15%"
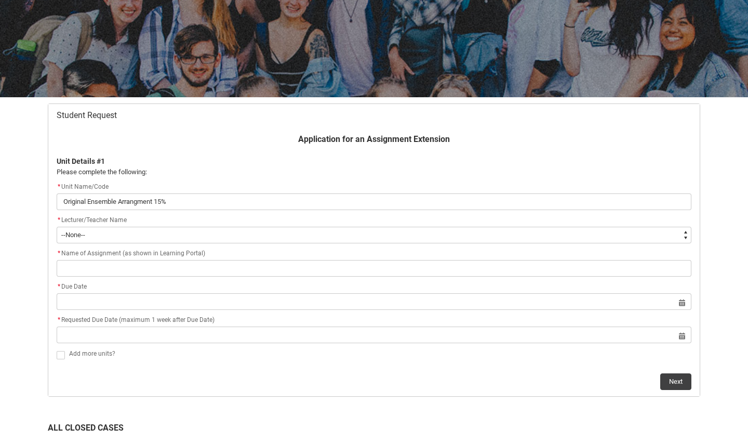
type input "Original Ensemble Arrangment 15%"
type lightning-primitive-input-simple "Original Ensemble Arrangment 15% ("
type input "Original Ensemble Arrangment 15% ("
type lightning-primitive-input-simple "Original Ensemble Arrangment 15% (D"
type input "Original Ensemble Arrangment 15% (D"
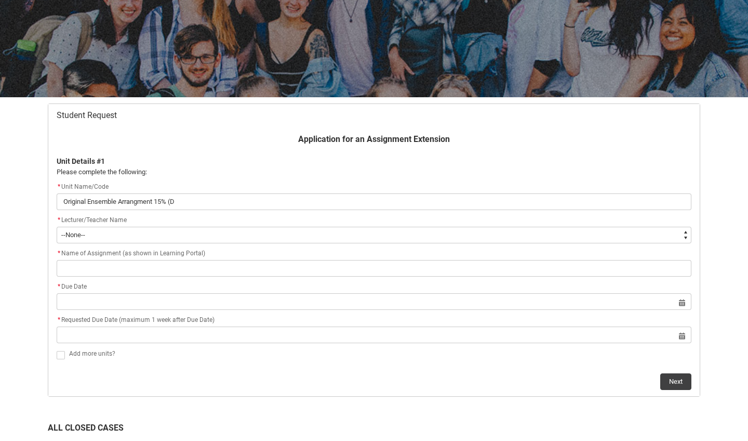
type lightning-primitive-input-simple "Original Ensemble Arrangment 15% (Du"
type input "Original Ensemble Arrangment 15% (Du"
type lightning-primitive-input-simple "Original Ensemble Arrangment 15% (Due"
type input "Original Ensemble Arrangment 15% (Due"
type lightning-primitive-input-simple "Original Ensemble Arrangment 15% (Due"
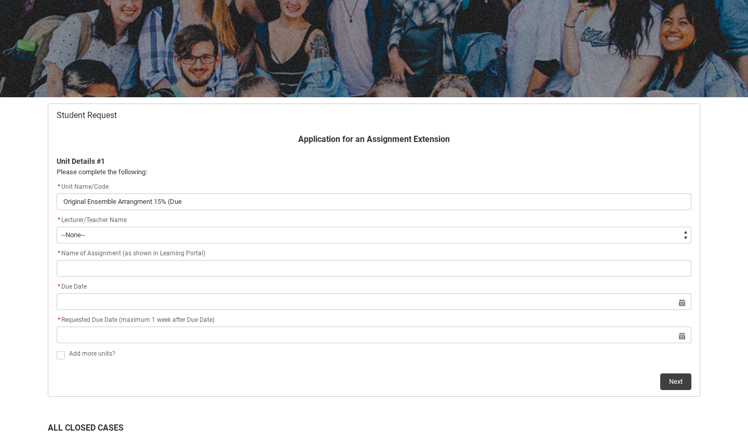
type input "Original Ensemble Arrangment 15% (Due"
type lightning-primitive-input-simple "Original Ensemble Arrangment 15% (Due f"
type input "Original Ensemble Arrangment 15% (Due f"
type lightning-primitive-input-simple "Original Ensemble Arrangment 15% (Due fr"
type input "Original Ensemble Arrangment 15% (Due fr"
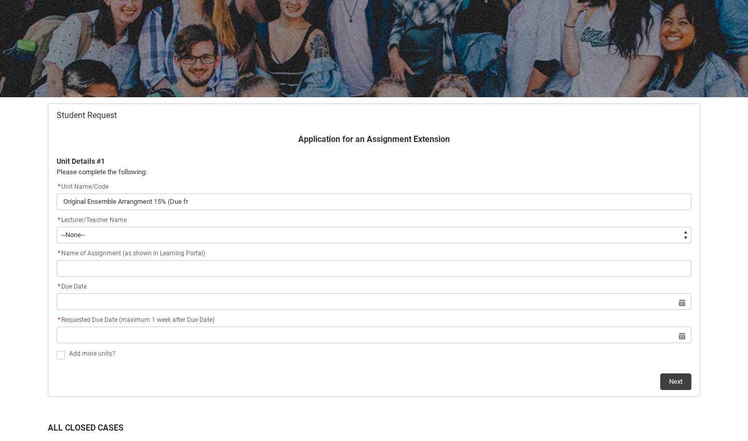
type lightning-primitive-input-simple "Original Ensemble Arrangment 15% (Due fri"
type input "Original Ensemble Arrangment 15% (Due fri"
type lightning-primitive-input-simple "Original Ensemble Arrangment 15% (Due frid"
type input "Original Ensemble Arrangment 15% (Due frid"
type lightning-primitive-input-simple "Original Ensemble Arrangment 15% (Due frida"
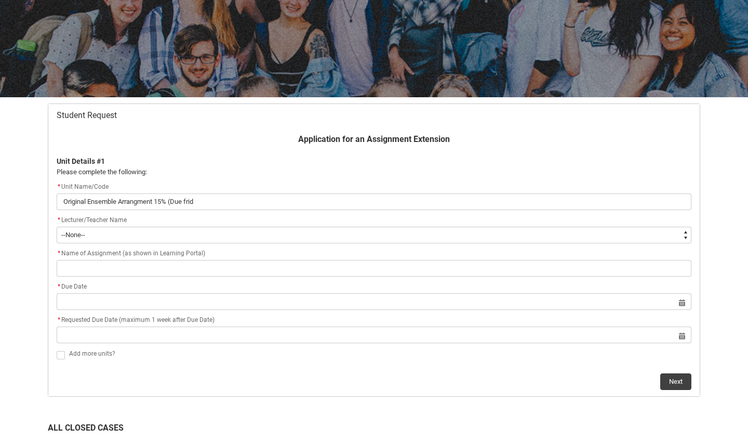
type input "Original Ensemble Arrangment 15% (Due frida"
type lightning-primitive-input-simple "Original Ensemble Arrangment 15% (Due friday"
type input "Original Ensemble Arrangment 15% (Due friday"
type lightning-primitive-input-simple "Original Ensemble Arrangment 15% (Due Friday"
type input "Original Ensemble Arrangment 15% (Due Friday"
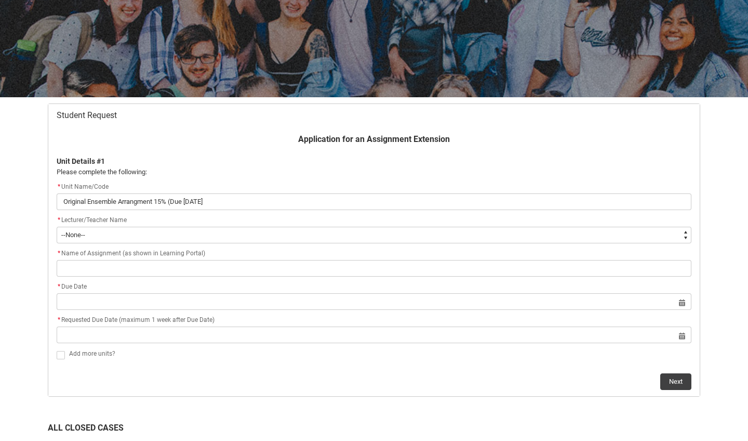
type lightning-primitive-input-simple "Original Ensemble Arrangment 15% (Due Friday w"
type input "Original Ensemble Arrangment 15% (Due Friday w"
type lightning-primitive-input-simple "Original Ensemble Arrangment 15% (Due Friday we"
type input "Original Ensemble Arrangment 15% (Due Friday we"
type lightning-primitive-input-simple "Original Ensemble Arrangment 15% (Due Friday wee"
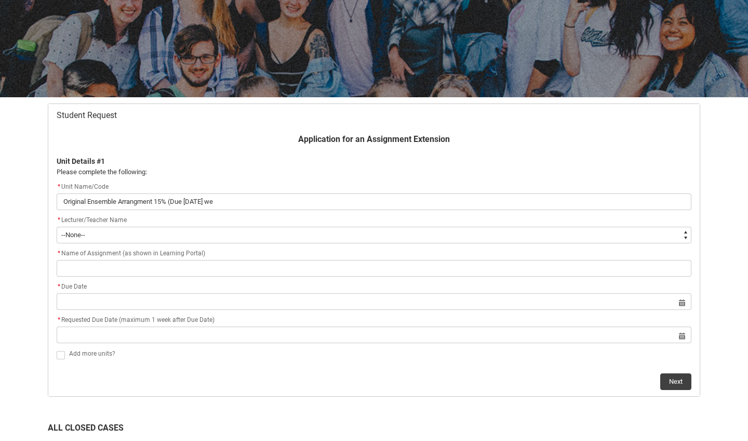
type input "Original Ensemble Arrangment 15% (Due Friday wee"
type lightning-primitive-input-simple "Original Ensemble Arrangment 15% (Due Friday week"
type input "Original Ensemble Arrangment 15% (Due Friday week"
type lightning-primitive-input-simple "Original Ensemble Arrangment 15% (Due Friday week"
type input "Original Ensemble Arrangment 15% (Due Friday week"
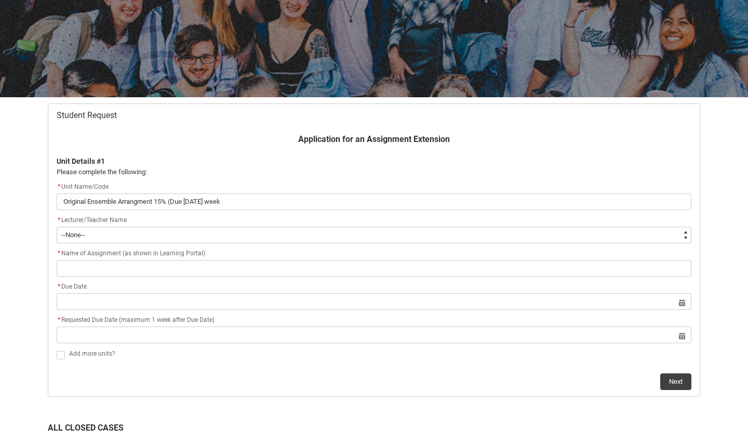
type lightning-primitive-input-simple "Original Ensemble Arrangment 15% (Due Friday week 1"
type input "Original Ensemble Arrangment 15% (Due Friday week 1"
type lightning-primitive-input-simple "Original Ensemble Arrangment 15% (Due Friday week 11"
type input "Original Ensemble Arrangment 15% (Due Friday week 11"
type lightning-primitive-input-simple "Original Ensemble Arrangment 15% (Due Friday week 11)"
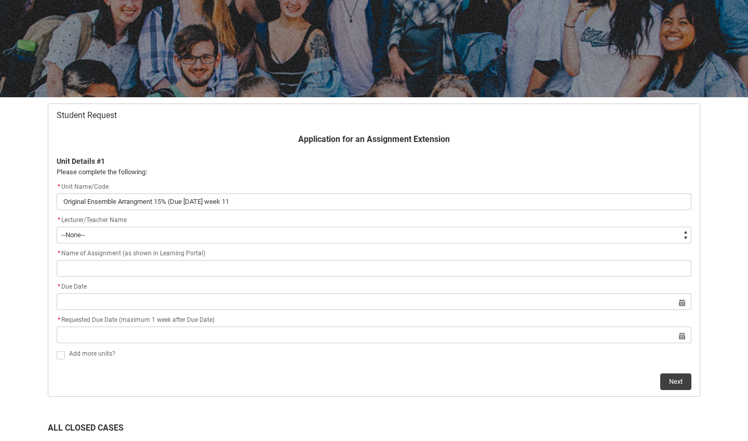
type input "Original Ensemble Arrangment 15% (Due Friday week 11)"
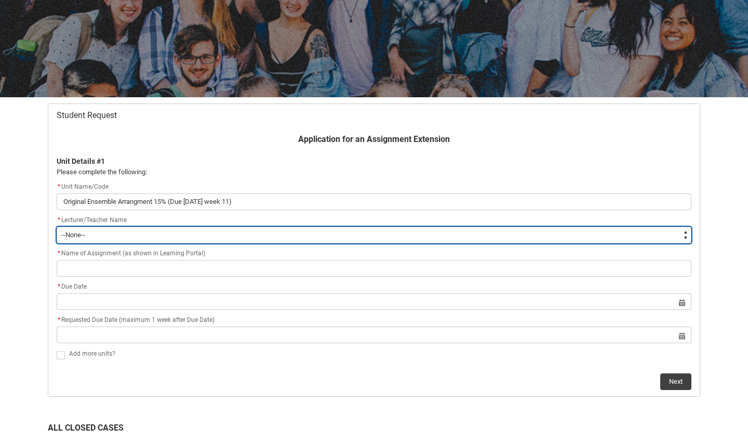
type lightning-select "Faculty_NamefromAtoM.0035g00000b9AYVAA2"
select select "Faculty_NamefromAtoM.0035g00000b9AYVAA2"
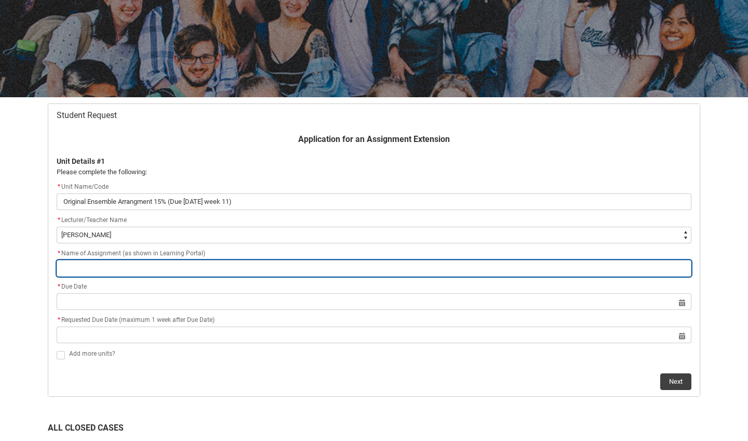
click at [296, 263] on input "Redu_Student_Request flow" at bounding box center [374, 268] width 635 height 17
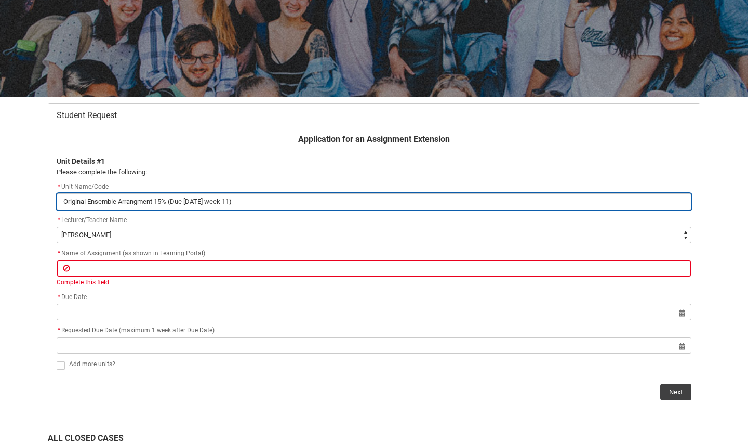
drag, startPoint x: 64, startPoint y: 201, endPoint x: 242, endPoint y: 196, distance: 177.3
click at [242, 196] on input "Original Ensemble Arrangment 15% (Due Friday week 11)" at bounding box center [374, 201] width 635 height 17
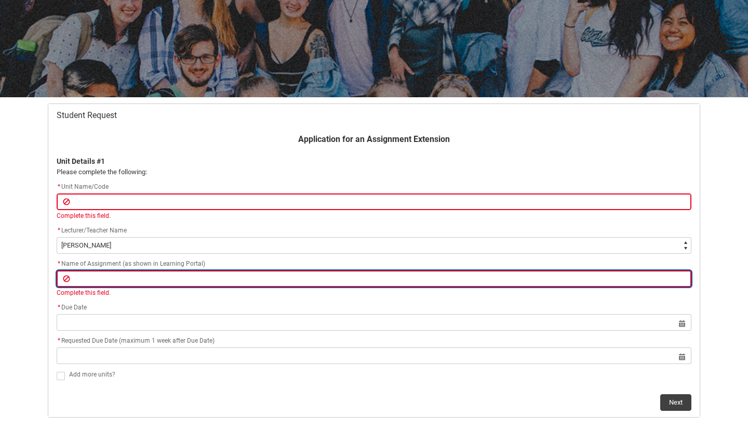
click at [201, 266] on div "* Name of Assignment (as shown in Learning Portal) Complete this field." at bounding box center [374, 278] width 635 height 40
paste input "Original Ensemble Arrangment 15% (Due Friday week 11)"
type lightning-primitive-input-simple "Original Ensemble Arrangment 15% (Due Friday week 11)"
type input "Original Ensemble Arrangment 15% (Due Friday week 11)"
click at [249, 280] on input "Original Ensemble Arrangment 15% (Due Friday week 11)" at bounding box center [374, 278] width 635 height 17
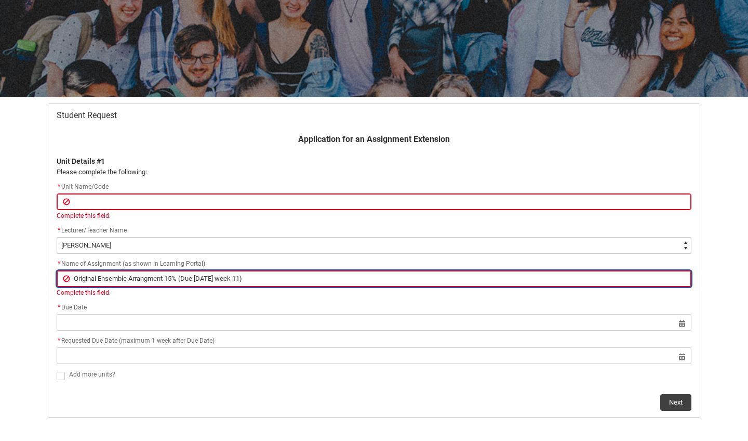
type lightning-primitive-input-simple "Original Ensemble Arrangment 15% (Due Friday week 11)"
type input "Original Ensemble Arrangment 15% (Due Friday week 11)"
click at [73, 281] on input "Original Ensemble Arrangment 15% (Due Friday week 11)" at bounding box center [374, 278] width 635 height 17
click at [253, 278] on input "Original Ensemble Arrangment 15% (Due Friday week 11)" at bounding box center [374, 278] width 635 height 17
type lightning-primitive-input-simple "Original Ensemble Arrangment 15% (Due Friday week 11)"
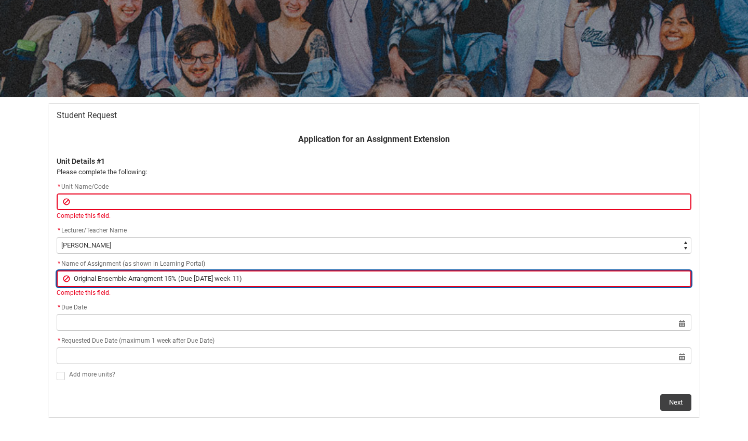
type input "Original Ensemble Arrangment 15% (Due Friday week 11)"
type lightning-primitive-input-simple "Original Ensemble Arrangment 15% (Due Friday week 11"
type input "Original Ensemble Arrangment 15% (Due Friday week 11"
type lightning-primitive-input-simple "Original Ensemble Arrangment 15% (Due Friday week 1"
type input "Original Ensemble Arrangment 15% (Due Friday week 1"
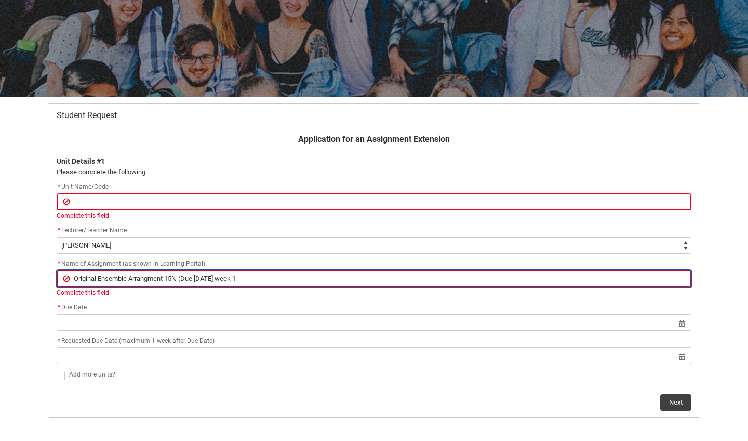
type lightning-primitive-input-simple "Original Ensemble Arrangment 15% (Due Friday week"
type input "Original Ensemble Arrangment 15% (Due Friday week"
type lightning-primitive-input-simple "Original Ensemble Arrangment 15% (Due Friday week"
type input "Original Ensemble Arrangment 15% (Due Friday week"
type lightning-primitive-input-simple "Original Ensemble Arrangment 15% (Due Friday wee"
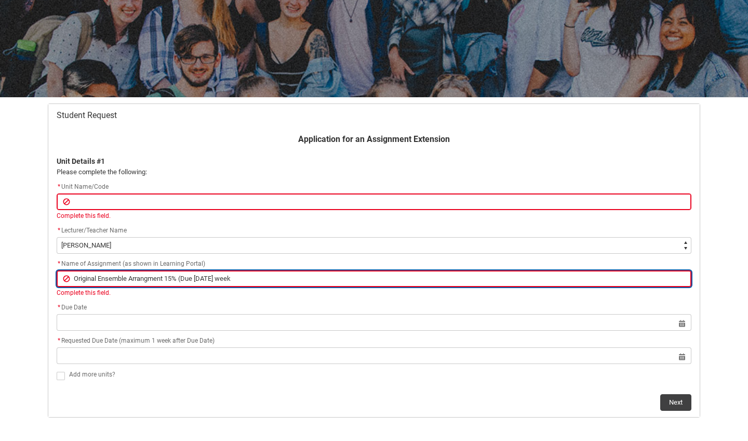
type input "Original Ensemble Arrangment 15% (Due Friday wee"
type lightning-primitive-input-simple "Original Ensemble Arrangment 15% (Due Friday we"
type input "Original Ensemble Arrangment 15% (Due Friday we"
type lightning-primitive-input-simple "Original Ensemble Arrangment 15% (Due Friday w"
type input "Original Ensemble Arrangment 15% (Due Friday w"
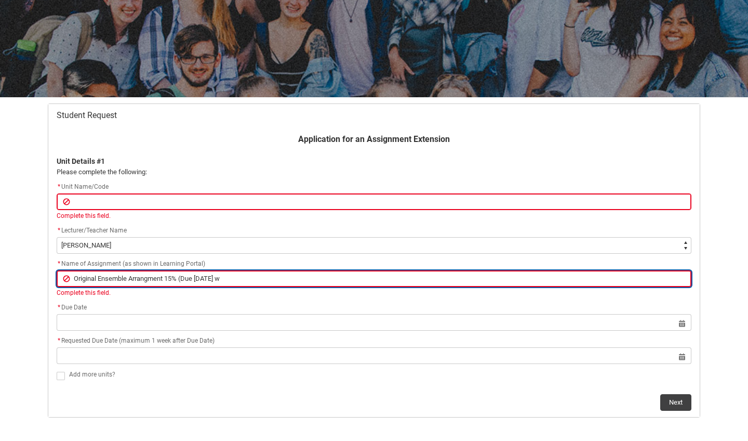
type lightning-primitive-input-simple "Original Ensemble Arrangment 15% (Due Friday"
type input "Original Ensemble Arrangment 15% (Due Friday"
type lightning-primitive-input-simple "Original Ensemble Arrangment 15% (Due Friday"
type input "Original Ensemble Arrangment 15% (Due Friday"
type lightning-primitive-input-simple "Original Ensemble Arrangment 15% (Due Frida"
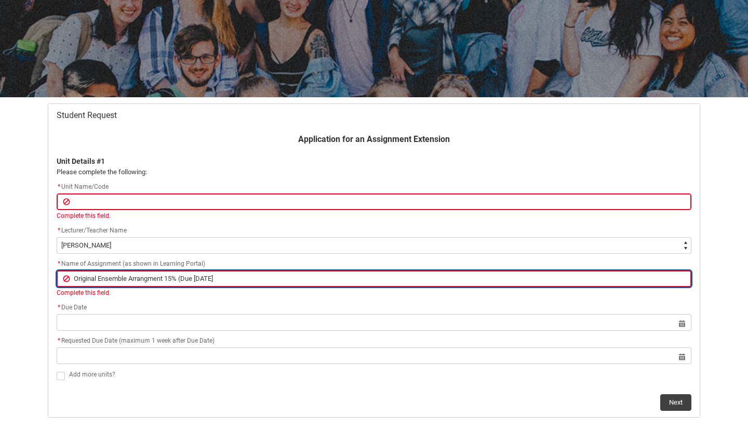
type input "Original Ensemble Arrangment 15% (Due Frida"
type lightning-primitive-input-simple "Original Ensemble Arrangment 15% (Due Frid"
type input "Original Ensemble Arrangment 15% (Due Frid"
type lightning-primitive-input-simple "Original Ensemble Arrangment 15% (Due Fri"
type input "Original Ensemble Arrangment 15% (Due Fri"
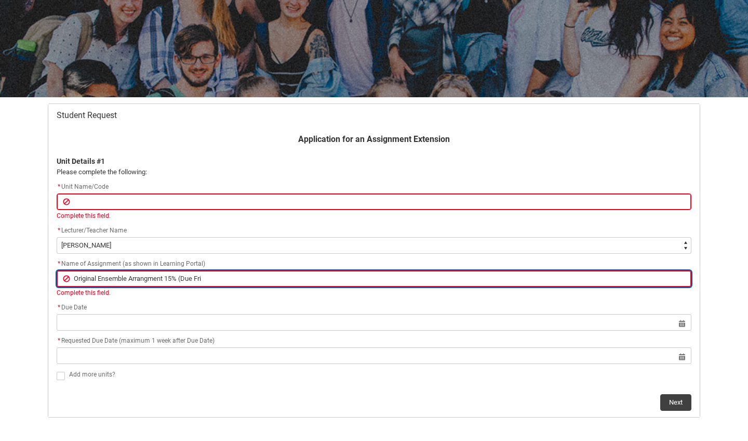
type lightning-primitive-input-simple "Original Ensemble Arrangment 15% (Due Fr"
type input "Original Ensemble Arrangment 15% (Due Fr"
type lightning-primitive-input-simple "Original Ensemble Arrangment 15% (Due F"
type input "Original Ensemble Arrangment 15% (Due F"
type lightning-primitive-input-simple "Original Ensemble Arrangment 15% (Due"
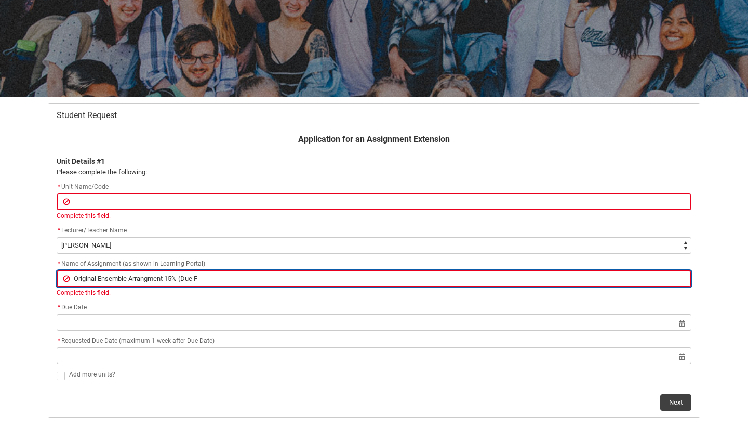
type input "Original Ensemble Arrangment 15% (Due"
type lightning-primitive-input-simple "Original Ensemble Arrangment 15% (Due"
type input "Original Ensemble Arrangment 15% (Due"
type lightning-primitive-input-simple "Original Ensemble Arrangment 15% (Du"
type input "Original Ensemble Arrangment 15% (Du"
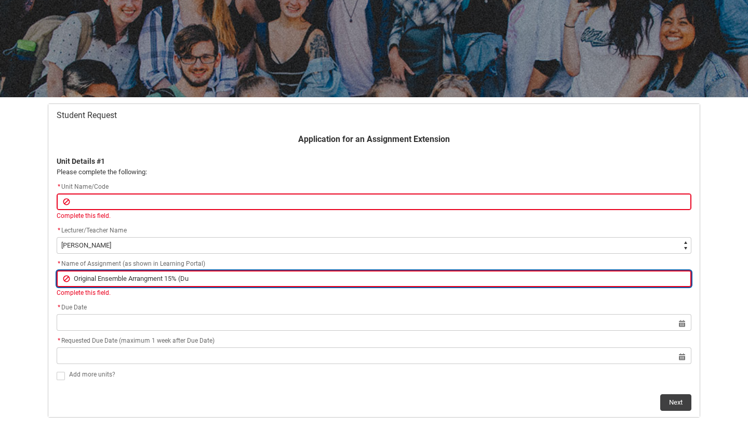
type lightning-primitive-input-simple "Original Ensemble Arrangment 15% (D"
type input "Original Ensemble Arrangment 15% (D"
type lightning-primitive-input-simple "Original Ensemble Arrangment 15% ("
type input "Original Ensemble Arrangment 15% ("
type lightning-primitive-input-simple "Original Ensemble Arrangment 15%"
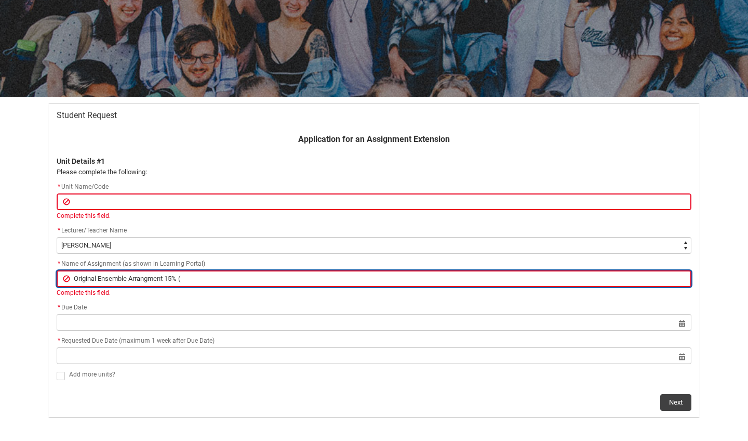
type input "Original Ensemble Arrangment 15%"
type lightning-primitive-input-simple "Original Ensemble Arrangment 15%"
type input "Original Ensemble Arrangment 15%"
type lightning-primitive-input-simple "Original Ensemble Arrangment 15"
type input "Original Ensemble Arrangment 15"
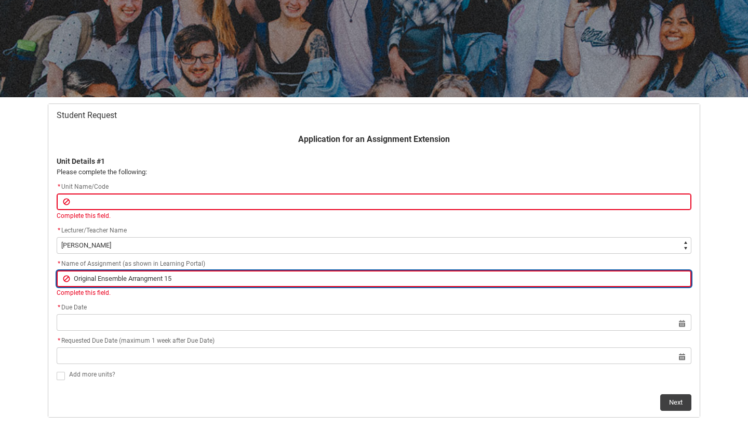
type lightning-primitive-input-simple "Original Ensemble Arrangment 1"
type input "Original Ensemble Arrangment 1"
type lightning-primitive-input-simple "Original Ensemble Arrangment"
type input "Original Ensemble Arrangment"
type lightning-primitive-input-simple "Original Ensemble Arrangment"
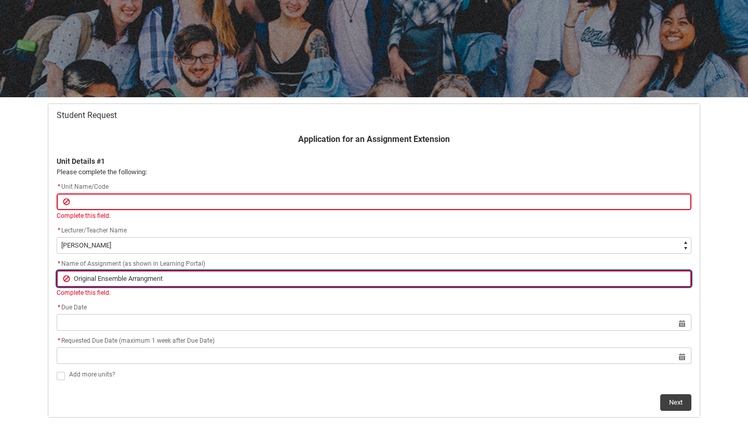
type input "Original Ensemble Arrangment"
type lightning-primitive-input-simple "Original Ensemble Arrangmen"
type input "Original Ensemble Arrangmen"
type lightning-primitive-input-simple "Original Ensemble Arrangme"
type input "Original Ensemble Arrangme"
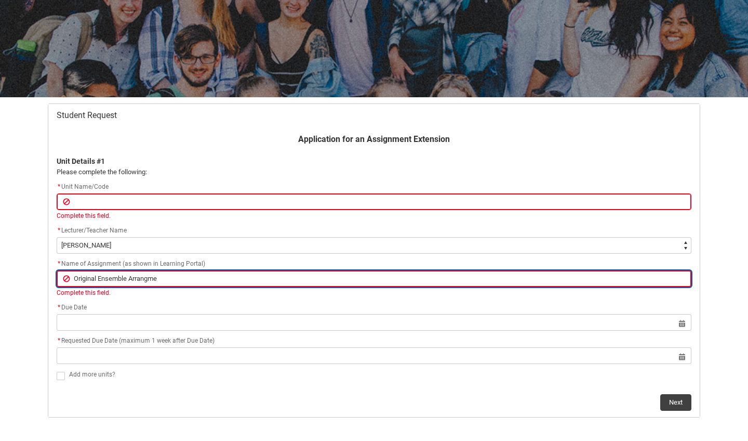
type lightning-primitive-input-simple "Original Ensemble Arrangm"
type input "Original Ensemble Arrangm"
type lightning-primitive-input-simple "Original Ensemble Arrang"
type input "Original Ensemble Arrang"
type lightning-primitive-input-simple "Original Ensemble Arran"
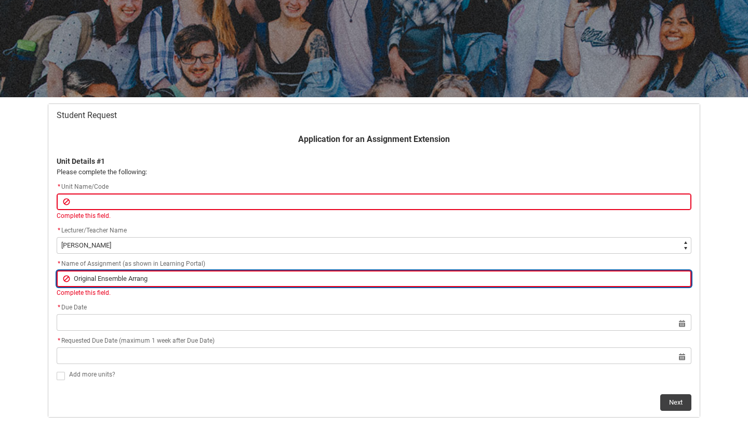
type input "Original Ensemble Arran"
type lightning-primitive-input-simple "Original Ensemble Arra"
type input "Original Ensemble Arra"
type lightning-primitive-input-simple "Original Ensemble Arr"
type input "Original Ensemble Arr"
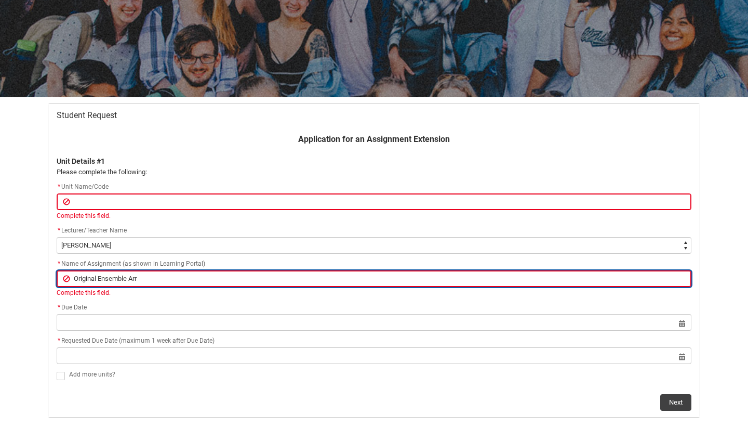
type lightning-primitive-input-simple "Original Ensemble Ar"
type input "Original Ensemble Ar"
type lightning-primitive-input-simple "Original Ensemble A"
type input "Original Ensemble A"
type lightning-primitive-input-simple "Original Ensemble"
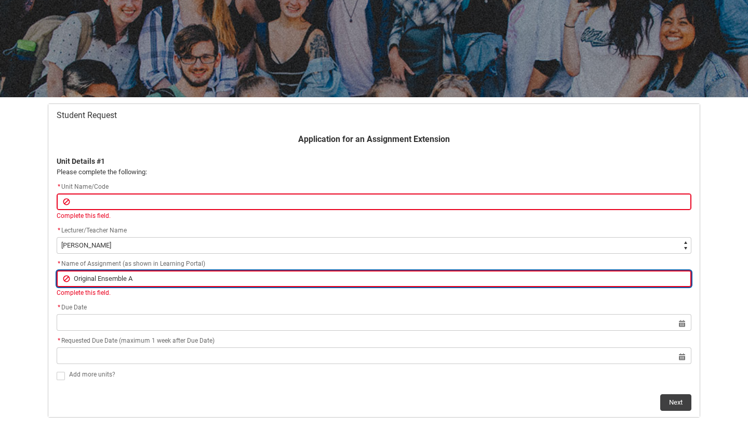
type input "Original Ensemble"
type lightning-primitive-input-simple "Original Ensemble"
type input "Original Ensemble"
type lightning-primitive-input-simple "Original Ensembl"
type input "Original Ensembl"
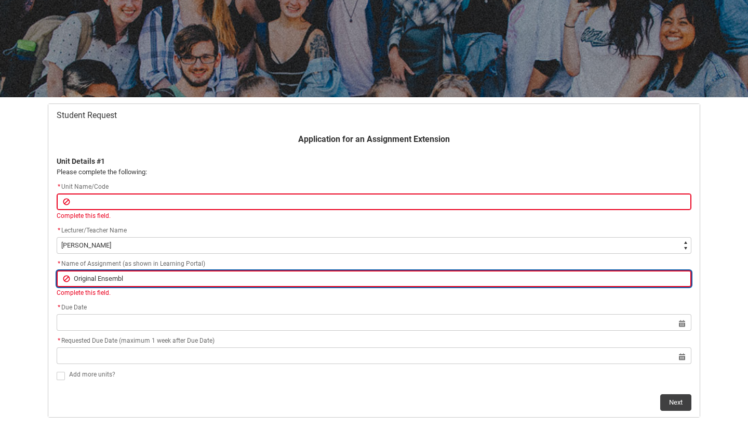
type lightning-primitive-input-simple "Original Ensemb"
type input "Original Ensemb"
type lightning-primitive-input-simple "Original Ensem"
type input "Original Ensem"
type lightning-primitive-input-simple "Original Ense"
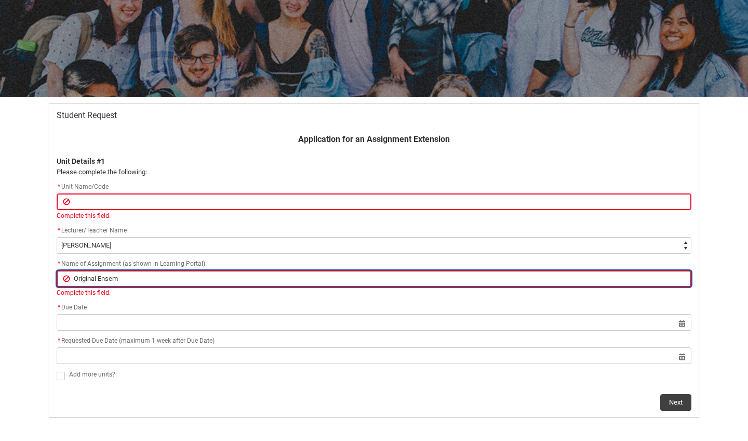
type input "Original Ense"
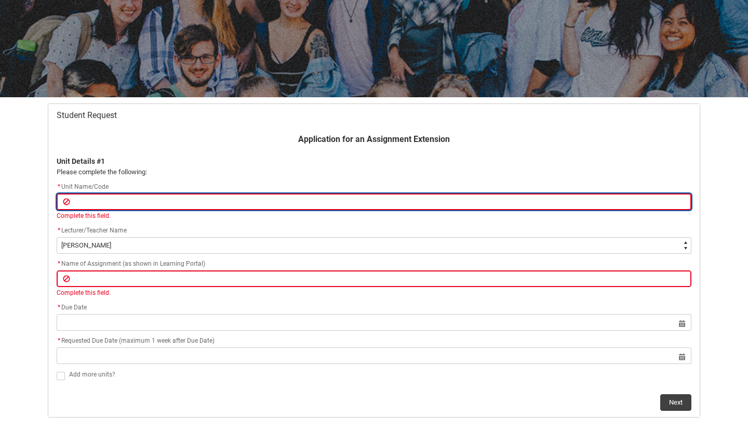
click at [249, 201] on input "Redu_Student_Request flow" at bounding box center [374, 201] width 635 height 17
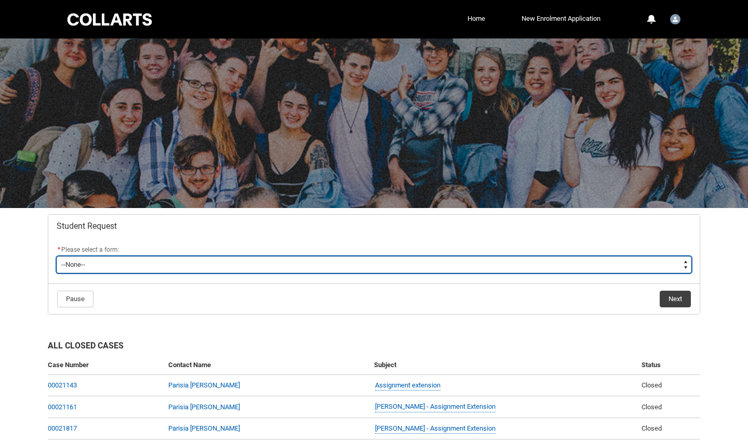
type lightning-select "Assignment_Extension_Choice"
select select "Assignment_Extension_Choice"
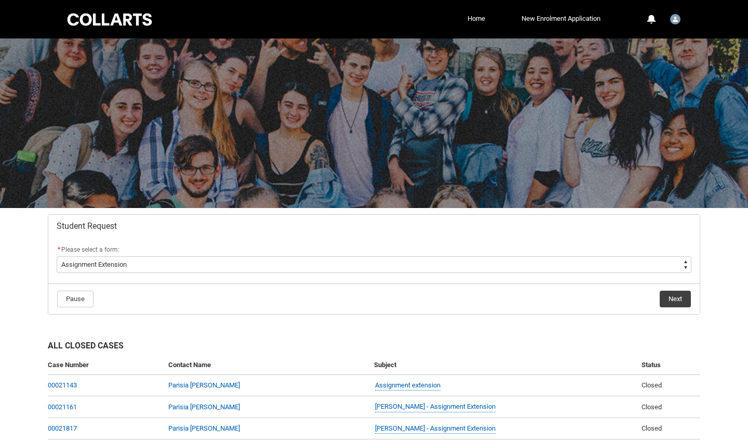
click at [670, 297] on button "Next" at bounding box center [675, 299] width 31 height 17
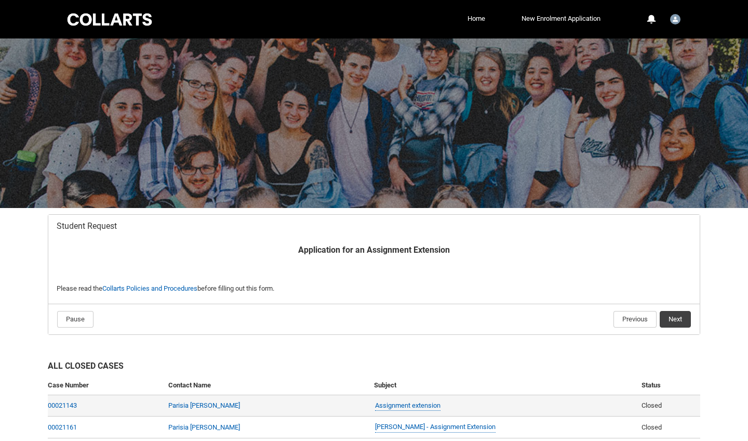
scroll to position [111, 0]
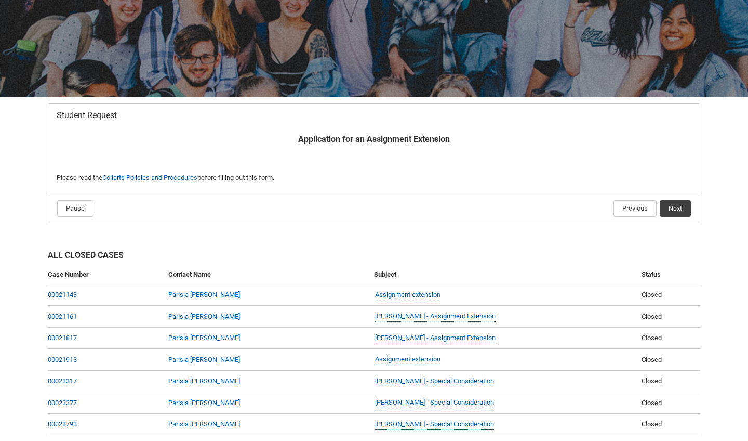
click at [680, 209] on button "Next" at bounding box center [675, 208] width 31 height 17
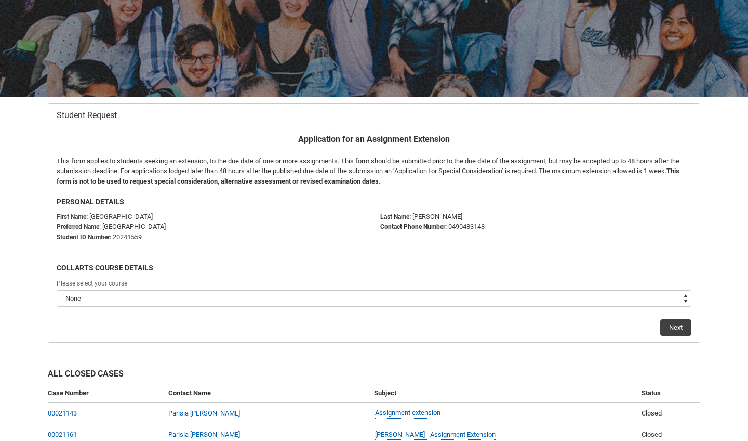
type lightning-select "recordPicklist_ProgramEnrollment.a0jOZ000003Ngo1YAC"
select select "recordPicklist_ProgramEnrollment.a0jOZ000003Ngo1YAC"
click at [683, 327] on button "Next" at bounding box center [676, 327] width 31 height 17
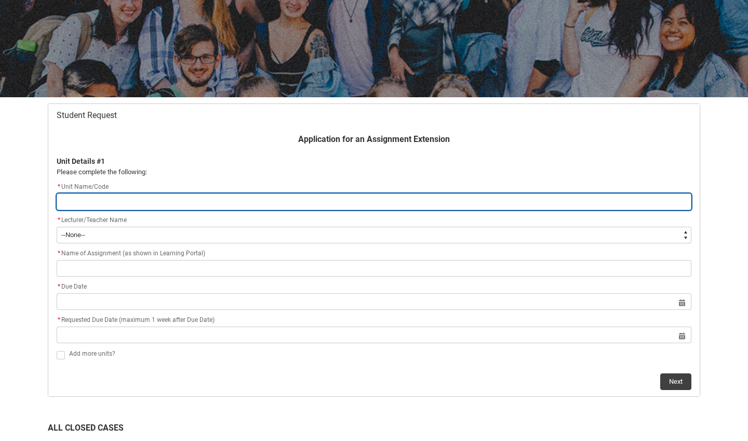
type lightning-primitive-input-simple "M"
type input "M"
type lightning-primitive-input-simple "MU"
type input "MU"
type lightning-primitive-input-simple "MUE"
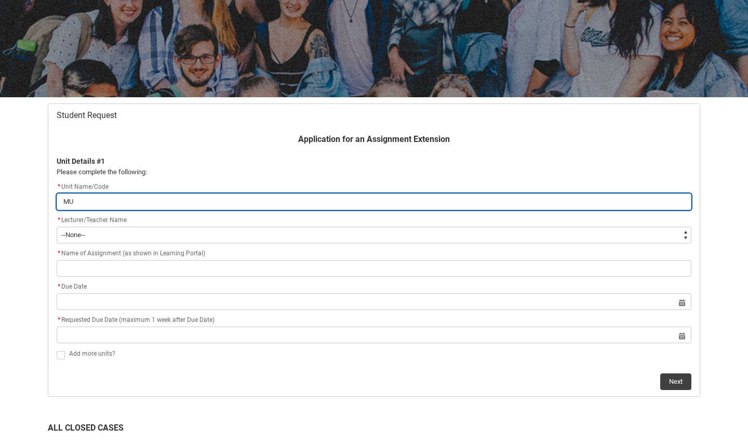
type input "MUE"
type lightning-primitive-input-simple "MUEN"
type input "MUEN"
type lightning-primitive-input-simple "MUENS"
type input "MUENS"
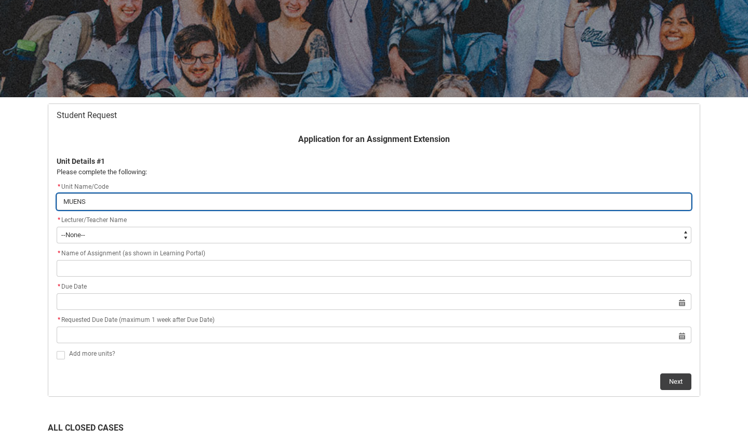
type lightning-primitive-input-simple "MUENS4"
type input "MUENS4"
type lightning-primitive-input-simple "MUENS4"
type input "MUENS4"
type lightning-primitive-input-simple "MUENS4 M"
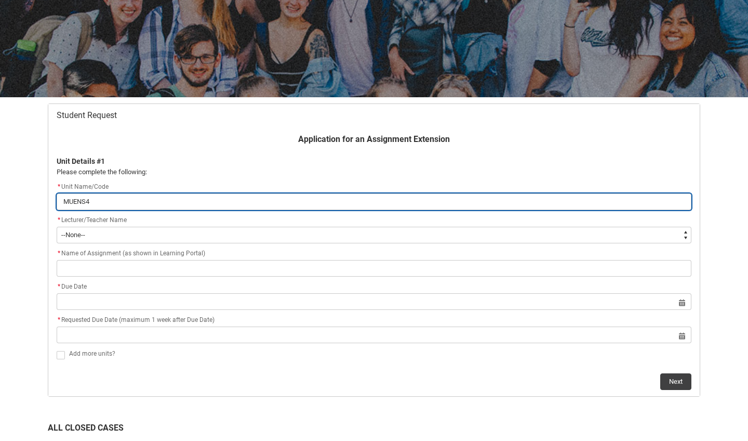
type input "MUENS4 M"
type lightning-primitive-input-simple "MUENS4 Mu"
type input "MUENS4 Mu"
type lightning-primitive-input-simple "MUENS4 Mus"
type input "MUENS4 Mus"
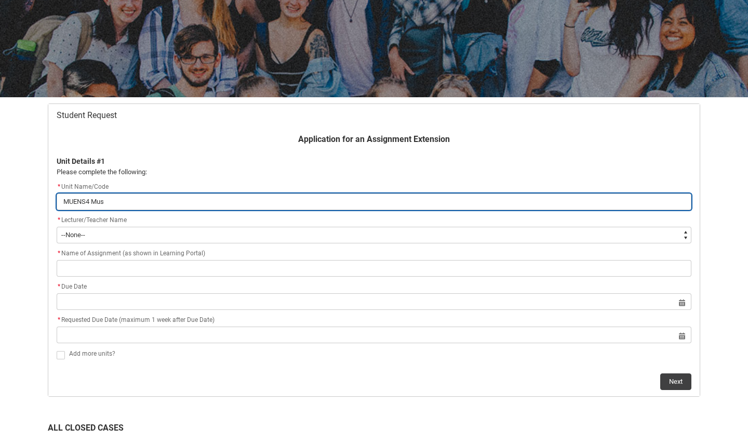
type lightning-primitive-input-simple "MUENS4 Musi"
type input "MUENS4 Musi"
type lightning-primitive-input-simple "MUENS4 Music"
type input "MUENS4 Music"
type lightning-primitive-input-simple "MUENS4 Music"
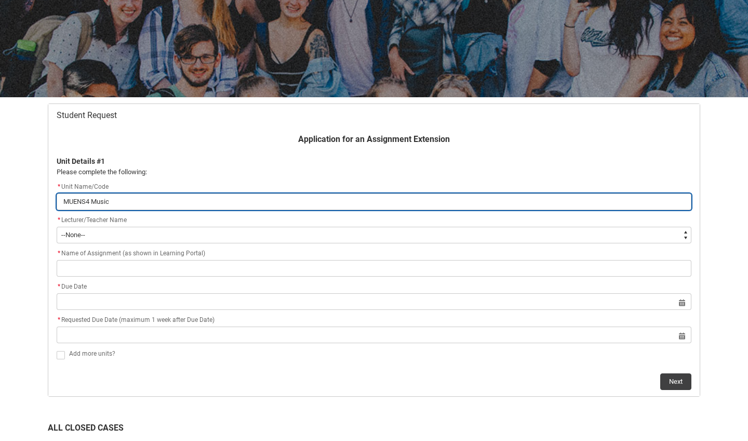
type input "MUENS4 Music"
type lightning-primitive-input-simple "MUENS4 Music D"
type input "MUENS4 Music D"
type lightning-primitive-input-simple "MUENS4 Music Di"
type input "MUENS4 Music Di"
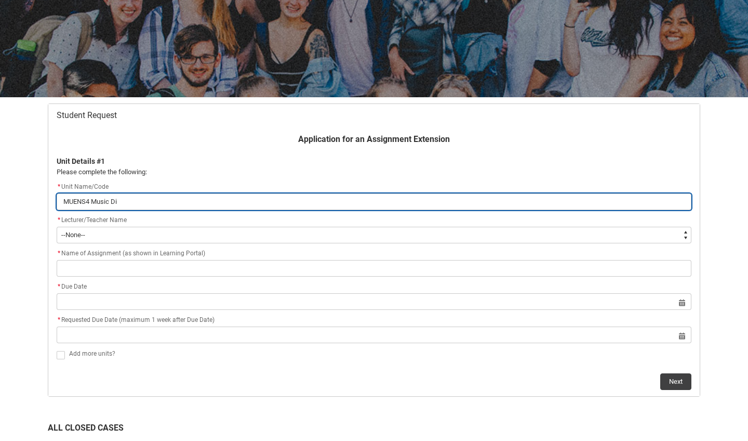
type lightning-primitive-input-simple "MUENS4 Music Dir"
type input "MUENS4 Music Dir"
type lightning-primitive-input-simple "MUENS4 Music Dire"
type input "MUENS4 Music Dire"
type lightning-primitive-input-simple "MUENS4 Music Direc"
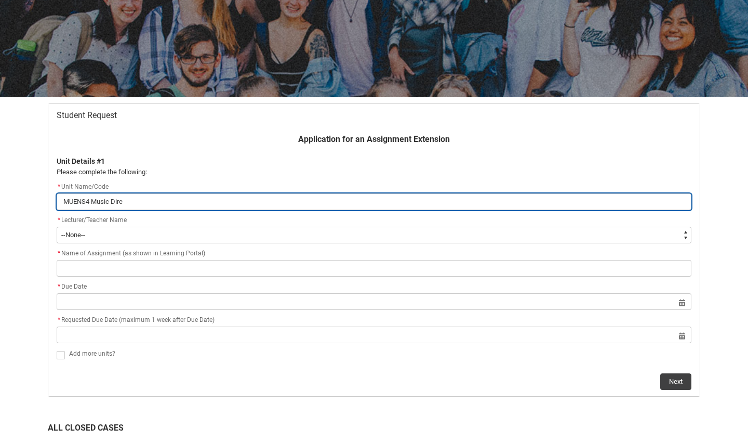
type input "MUENS4 Music Direc"
type lightning-primitive-input-simple "MUENS4 Music Direct"
type input "MUENS4 Music Direct"
type lightning-primitive-input-simple "MUENS4 Music Directi"
type input "MUENS4 Music Directi"
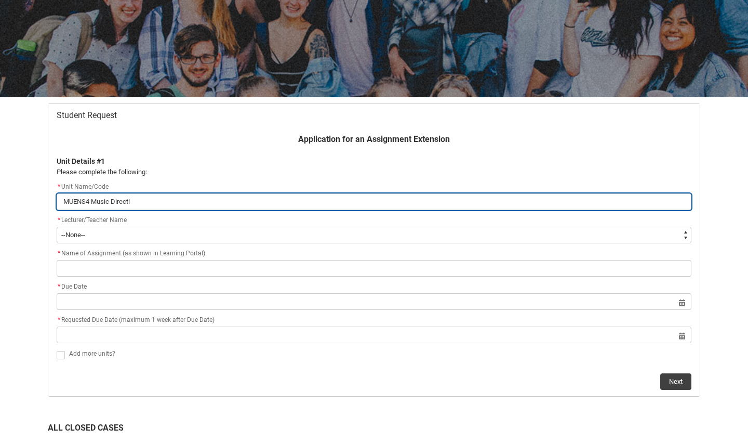
type lightning-primitive-input-simple "MUENS4 Music Directio"
type input "MUENS4 Music Directio"
type lightning-primitive-input-simple "MUENS4 Music Direction"
type input "MUENS4 Music Direction"
type lightning-primitive-input-simple "MUENS4 Music Direction"
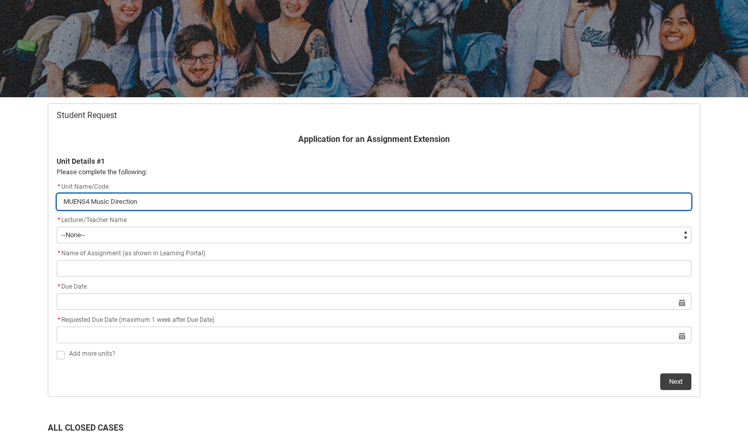
type input "MUENS4 Music Direction"
type lightning-primitive-input-simple "MUENS4 Music Direction 2"
type input "MUENS4 Music Direction 2"
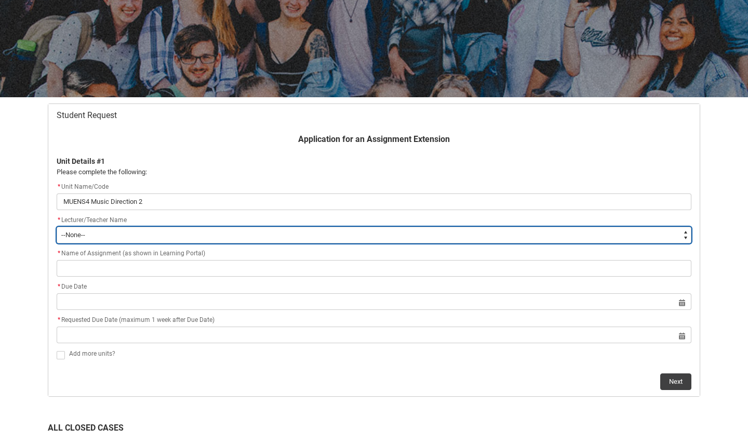
type lightning-select "Faculty_NamefromAtoM.0035g00000b9AYVAA2"
select select "Faculty_NamefromAtoM.0035g00000b9AYVAA2"
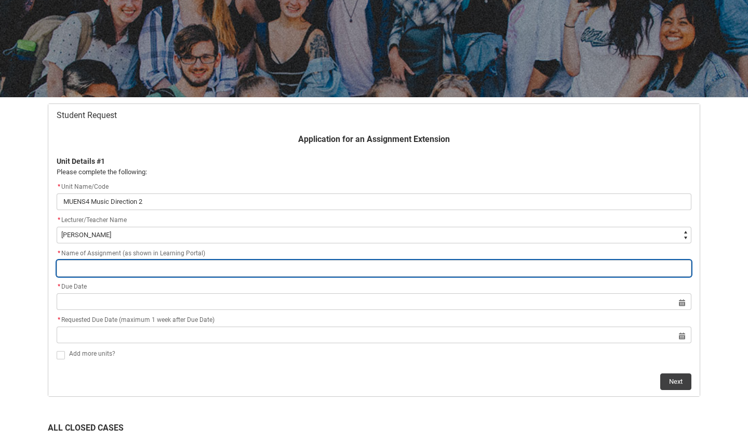
click at [470, 270] on input "Redu_Student_Request flow" at bounding box center [374, 268] width 635 height 17
type lightning-primitive-input-simple "o"
type input "o"
type lightning-primitive-input-simple "O"
type input "O"
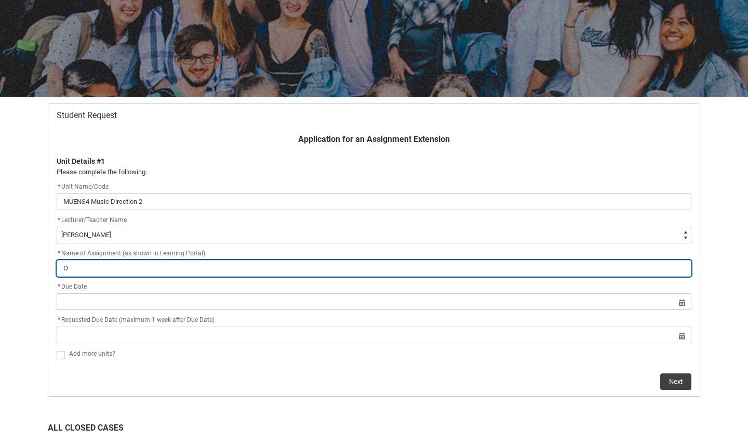
type lightning-primitive-input-simple "Or"
type input "Or"
type lightning-primitive-input-simple "Ori"
type input "Ori"
type lightning-primitive-input-simple "Orig"
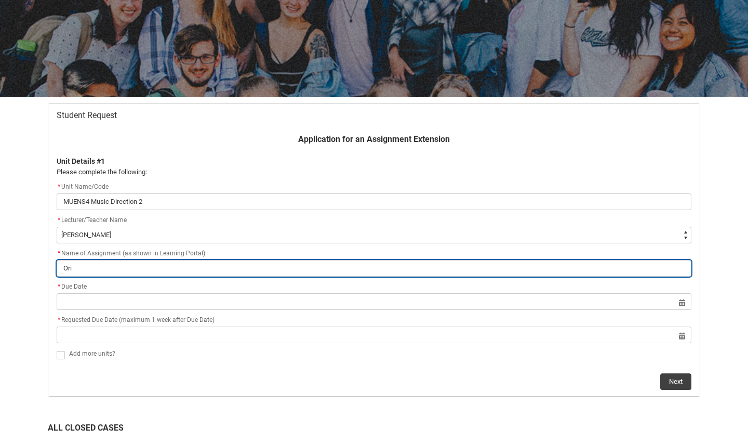
type input "Orig"
type lightning-primitive-input-simple "Origi"
type input "Origi"
type lightning-primitive-input-simple "Origin"
type input "Origin"
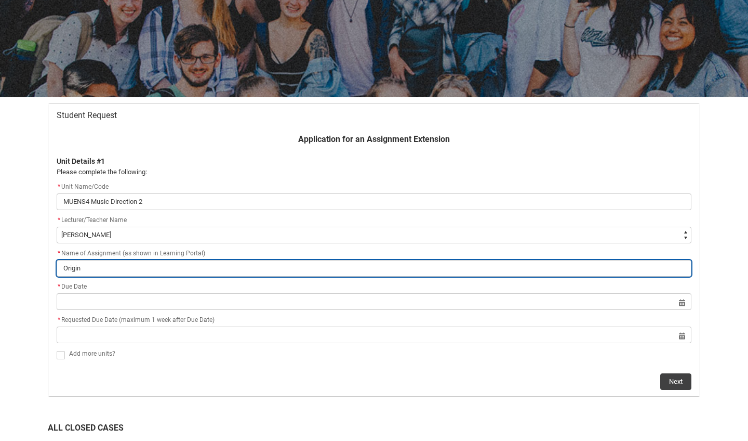
type lightning-primitive-input-simple "Origina"
type input "Origina"
type lightning-primitive-input-simple "Original"
type input "Original"
type lightning-primitive-input-simple "Original"
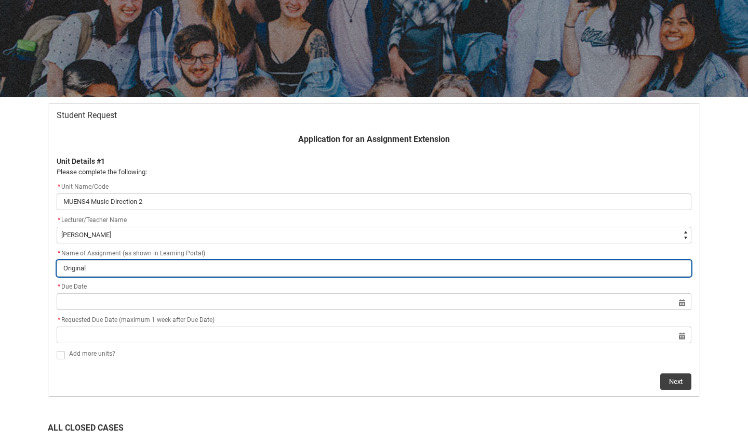
type input "Original"
type lightning-primitive-input-simple "Original E"
type input "Original E"
type lightning-primitive-input-simple "Original En"
type input "Original En"
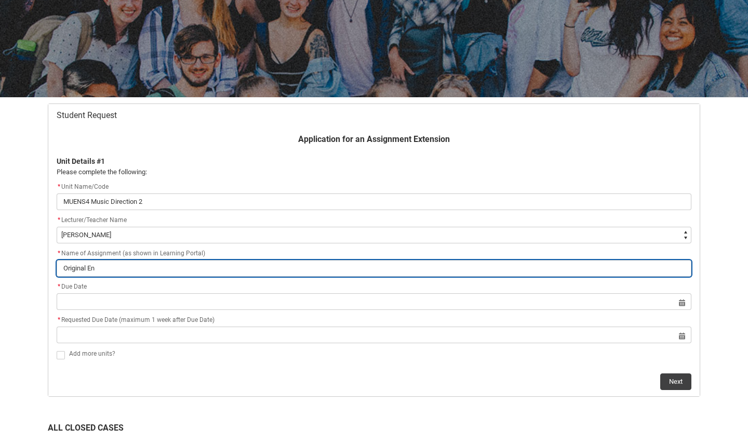
type lightning-primitive-input-simple "Original Ens"
type input "Original Ens"
type lightning-primitive-input-simple "Original Ense"
type input "Original Ense"
type lightning-primitive-input-simple "Original Ensem"
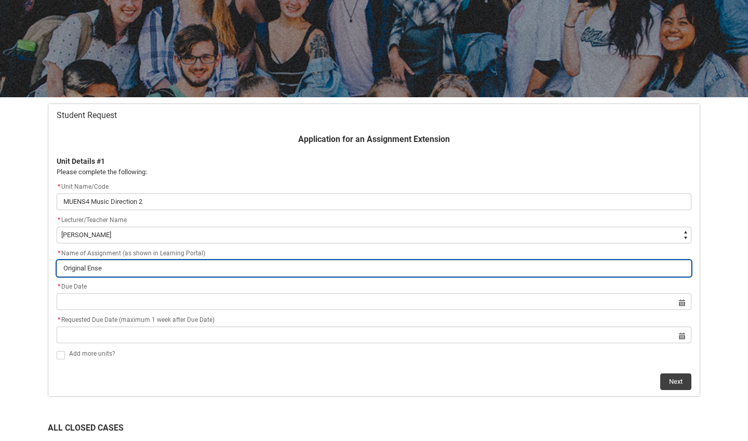
type input "Original Ensem"
type lightning-primitive-input-simple "Original Ensemb"
type input "Original Ensemb"
type lightning-primitive-input-simple "Original Ensembl"
type input "Original Ensembl"
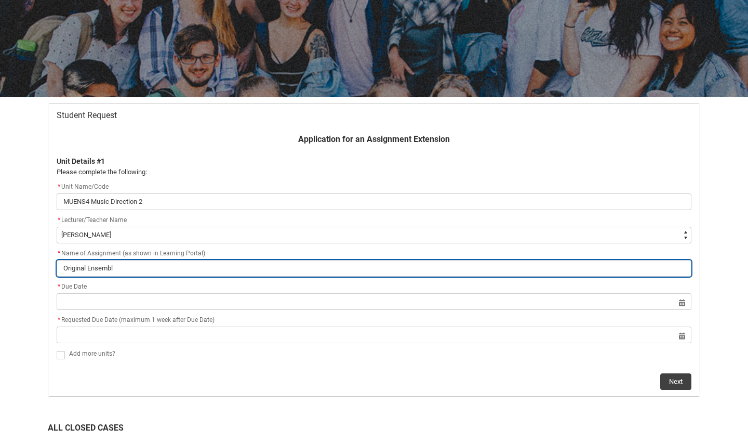
type lightning-primitive-input-simple "Original Ensemble"
type input "Original Ensemble"
type lightning-primitive-input-simple "Original Ensemble"
type input "Original Ensemble"
type lightning-primitive-input-simple "Original Ensemble a"
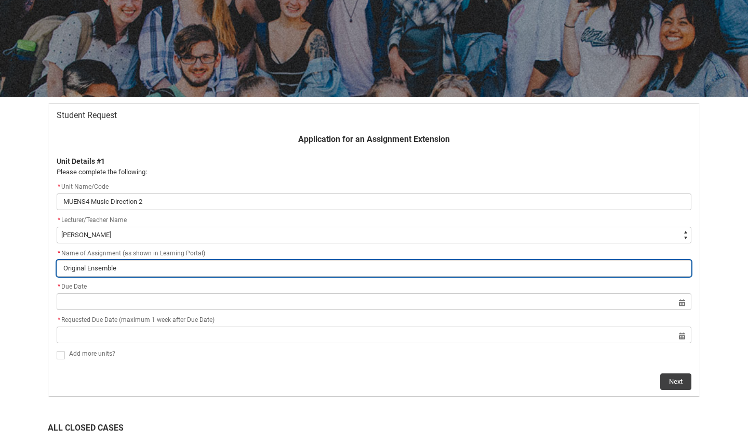
type input "Original Ensemble a"
type lightning-primitive-input-simple "Original Ensemble ar"
type input "Original Ensemble ar"
type lightning-primitive-input-simple "Original Ensemble arr"
type input "Original Ensemble arr"
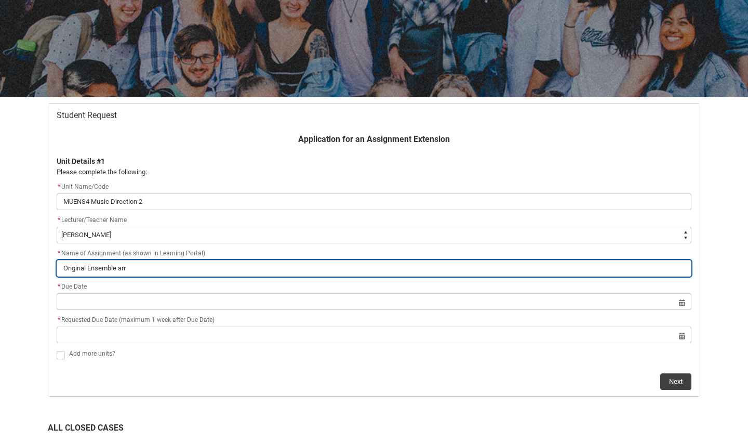
type lightning-primitive-input-simple "Original Ensemble arra"
type input "Original Ensemble arra"
type lightning-primitive-input-simple "Original Ensemble arran"
type input "Original Ensemble arran"
type lightning-primitive-input-simple "Original Ensemble arrang"
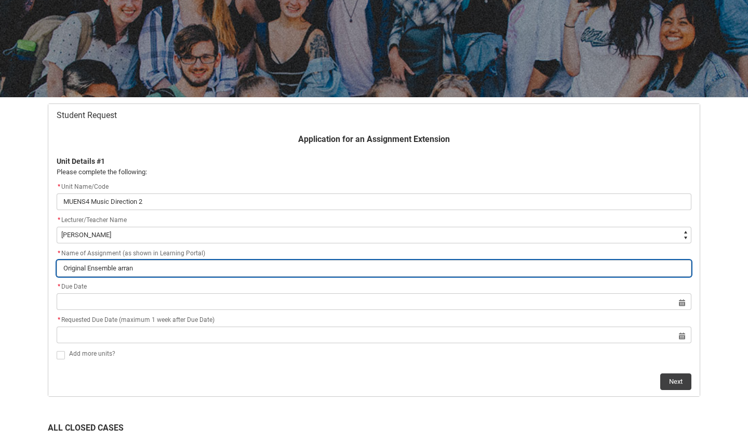
type input "Original Ensemble arrang"
type lightning-primitive-input-simple "Original Ensemble arrangm"
type input "Original Ensemble arrangm"
type lightning-primitive-input-simple "Original Ensemble arrangme"
type input "Original Ensemble arrangme"
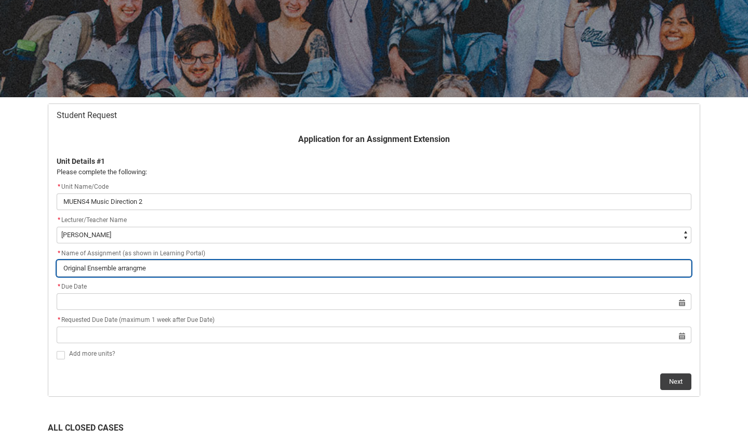
type lightning-primitive-input-simple "Original Ensemble arrangmen"
type input "Original Ensemble arrangmen"
type lightning-primitive-input-simple "Original Ensemble arrangment"
type input "Original Ensemble arrangment"
type lightning-primitive-input-simple "Original Ensemble arrangement"
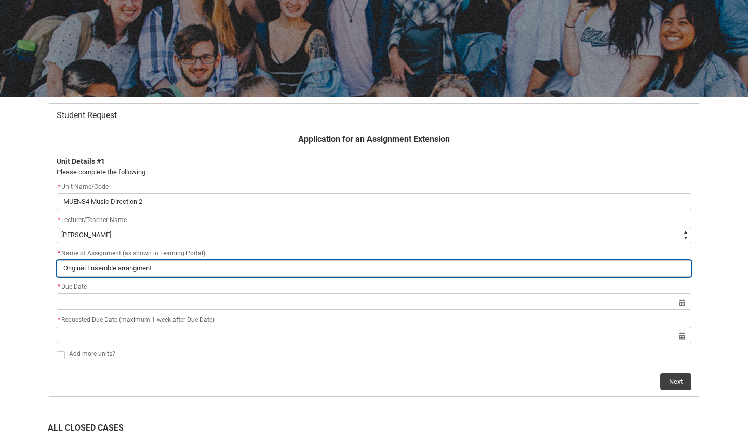
type input "Original Ensemble arrangement"
type lightning-primitive-input-simple "Original Ensemble arrangement 1"
type input "Original Ensemble arrangement 1"
type lightning-primitive-input-simple "Original Ensemble arrangement 15"
type input "Original Ensemble arrangement 15"
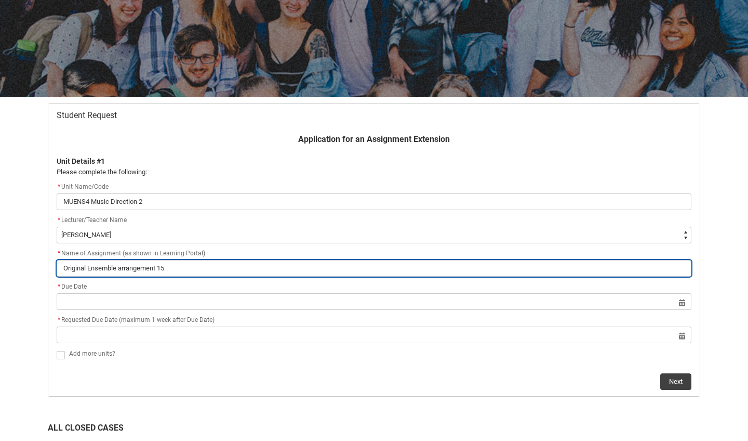
type lightning-primitive-input-simple "Original Ensemble arrangement 15%"
type input "Original Ensemble arrangement 15%"
type lightning-primitive-input-simple "Original Ensemble arrangement 15%"
type input "Original Ensemble arrangement 15%"
type lightning-primitive-input-simple "Original Ensemble arrangement 15% ("
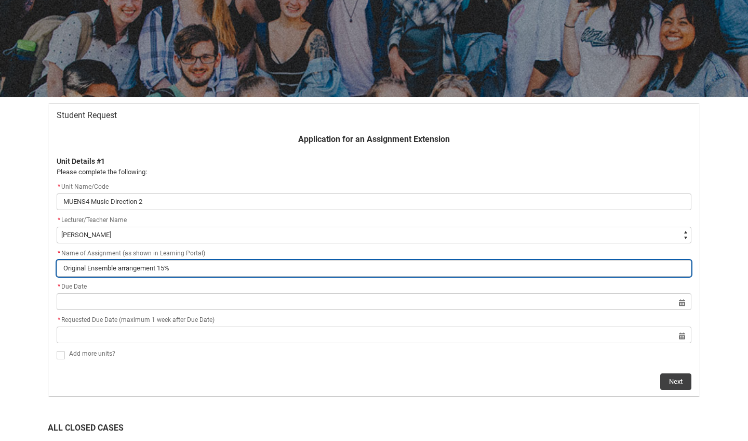
type input "Original Ensemble arrangement 15% ("
type lightning-primitive-input-simple "Original Ensemble arrangement 15% (D"
type input "Original Ensemble arrangement 15% (D"
type lightning-primitive-input-simple "Original Ensemble arrangement 15% (Du"
type input "Original Ensemble arrangement 15% (Du"
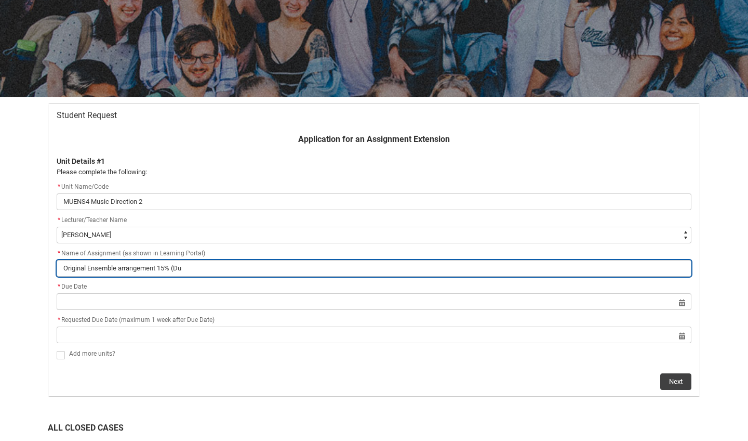
type lightning-primitive-input-simple "Original Ensemble arrangement 15% (Due"
type input "Original Ensemble arrangement 15% (Due"
type lightning-primitive-input-simple "Original Ensemble arrangement 15% (Due"
type input "Original Ensemble arrangement 15% (Due"
type lightning-primitive-input-simple "Original Ensemble arrangement 15% (Due F"
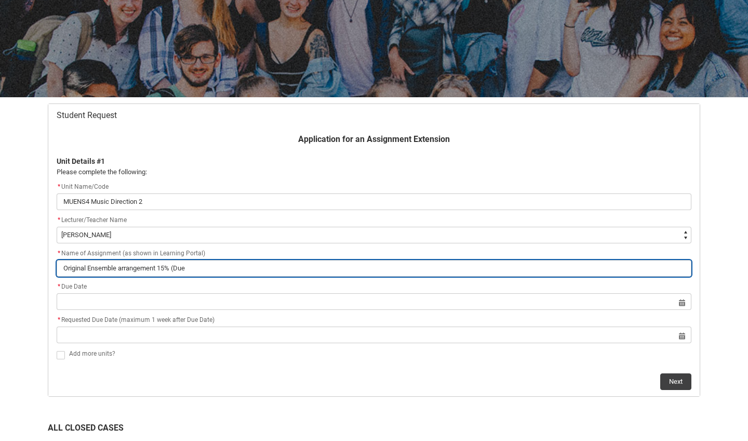
type input "Original Ensemble arrangement 15% (Due F"
type lightning-primitive-input-simple "Original Ensemble arrangement 15% (Due Fr"
type input "Original Ensemble arrangement 15% (Due Fr"
type lightning-primitive-input-simple "Original Ensemble arrangement 15% (Due Fri"
type input "Original Ensemble arrangement 15% (Due Fri"
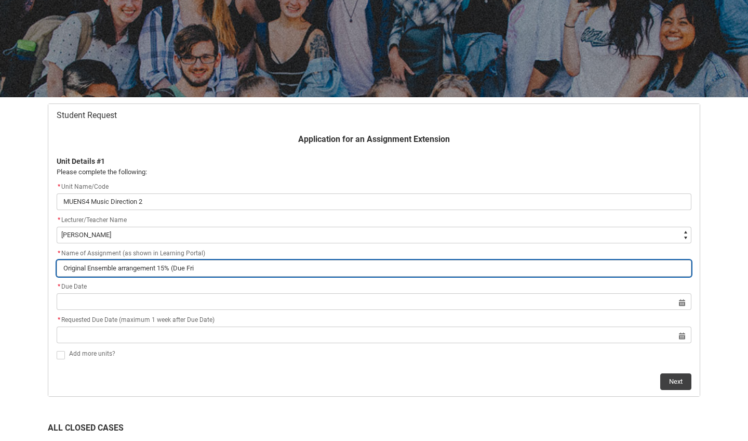
type lightning-primitive-input-simple "Original Ensemble arrangement 15% (Due Frid"
type input "Original Ensemble arrangement 15% (Due Frid"
type lightning-primitive-input-simple "Original Ensemble arrangement 15% (Due Frida"
type input "Original Ensemble arrangement 15% (Due Frida"
type lightning-primitive-input-simple "Original Ensemble arrangement 15% (Due Friday"
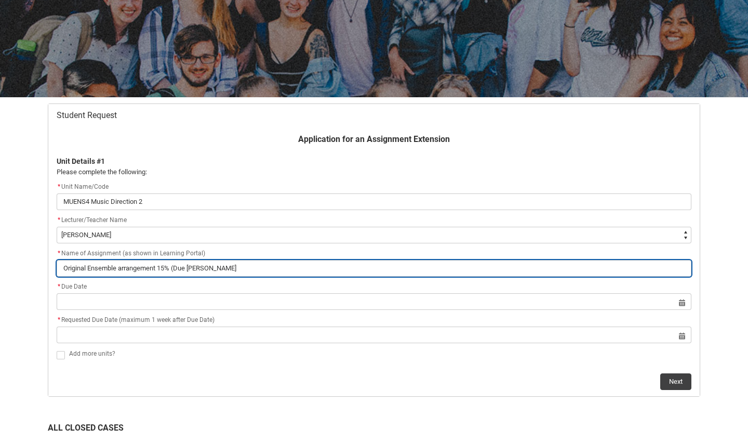
type input "Original Ensemble arrangement 15% (Due Friday"
type lightning-primitive-input-simple "Original Ensemble arrangement 15% (Due Friday"
type input "Original Ensemble arrangement 15% (Due Friday"
type lightning-primitive-input-simple "Original Ensemble arrangement 15% (Due Friday w"
type input "Original Ensemble arrangement 15% (Due Friday w"
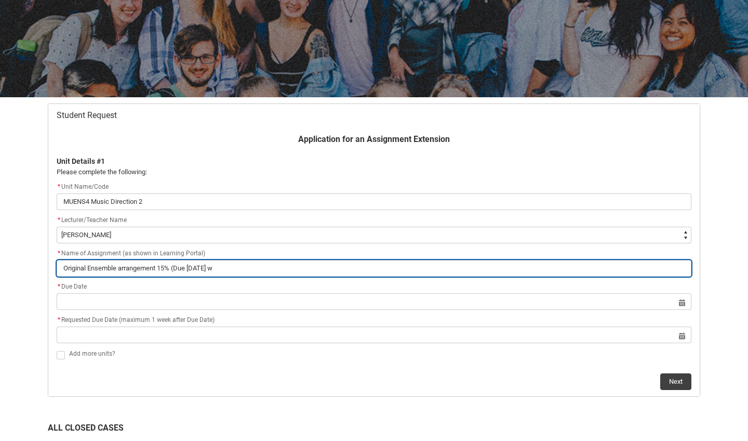
type lightning-primitive-input-simple "Original Ensemble arrangement 15% (Due Friday we"
type input "Original Ensemble arrangement 15% (Due Friday we"
type lightning-primitive-input-simple "Original Ensemble arrangement 15% (Due Friday wee"
type input "Original Ensemble arrangement 15% (Due Friday wee"
type lightning-primitive-input-simple "Original Ensemble arrangement 15% (Due Friday week"
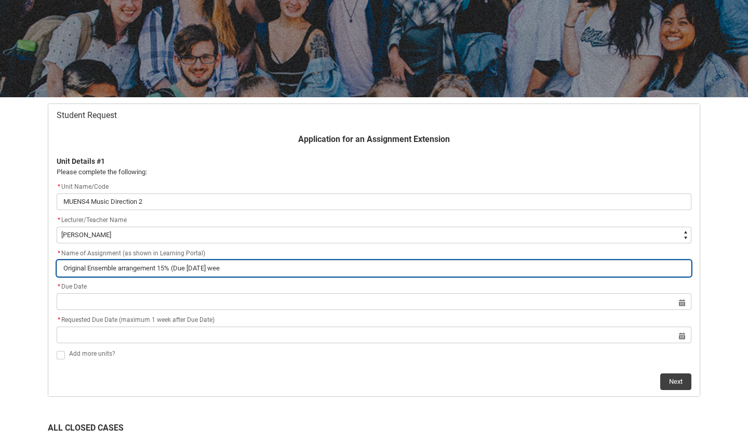
type input "Original Ensemble arrangement 15% (Due Friday week"
type lightning-primitive-input-simple "Original Ensemble arrangement 15% (Due Friday week"
type input "Original Ensemble arrangement 15% (Due Friday week"
type lightning-primitive-input-simple "Original Ensemble arrangement 15% (Due Friday week 1"
type input "Original Ensemble arrangement 15% (Due Friday week 1"
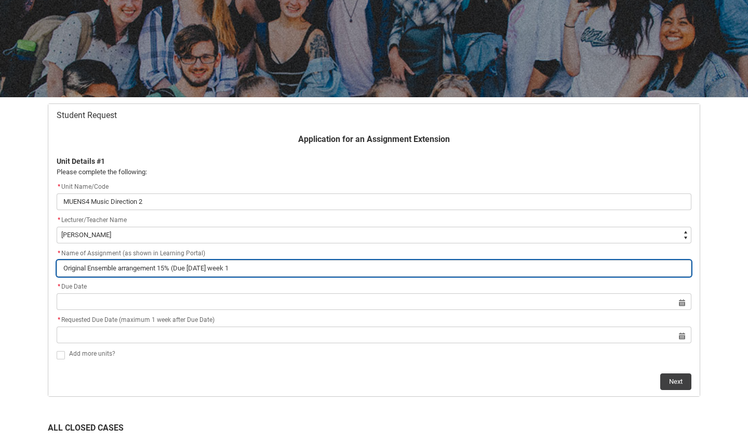
type lightning-primitive-input-simple "Original Ensemble arrangement 15% (Due Friday week 11"
type input "Original Ensemble arrangement 15% (Due Friday week 11"
type lightning-primitive-input-simple "Original Ensemble arrangement 15% (Due Friday week 11)"
type input "Original Ensemble arrangement 15% (Due Friday week 11)"
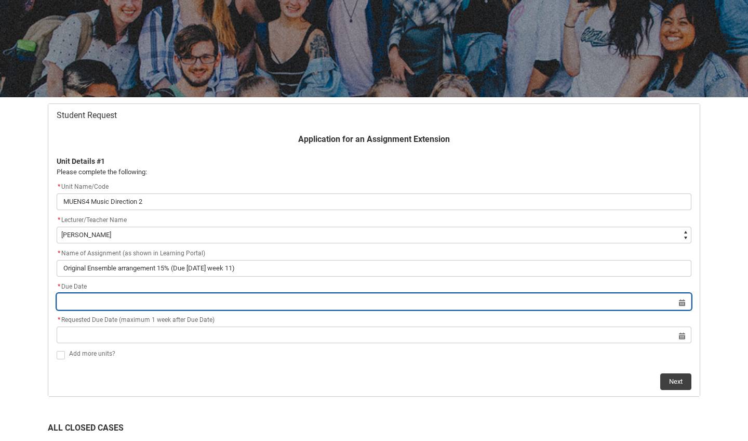
click at [395, 301] on input "Redu_Student_Request flow" at bounding box center [374, 301] width 635 height 17
select select "2025"
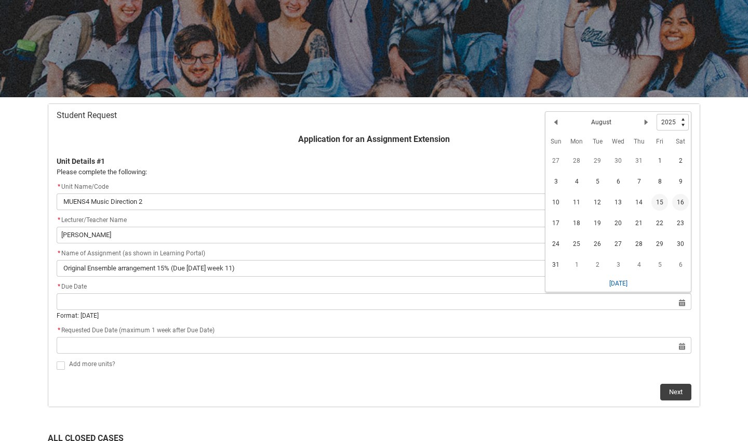
click at [663, 201] on span "15" at bounding box center [660, 202] width 17 height 17
type lightning-datepicker "[DATE]"
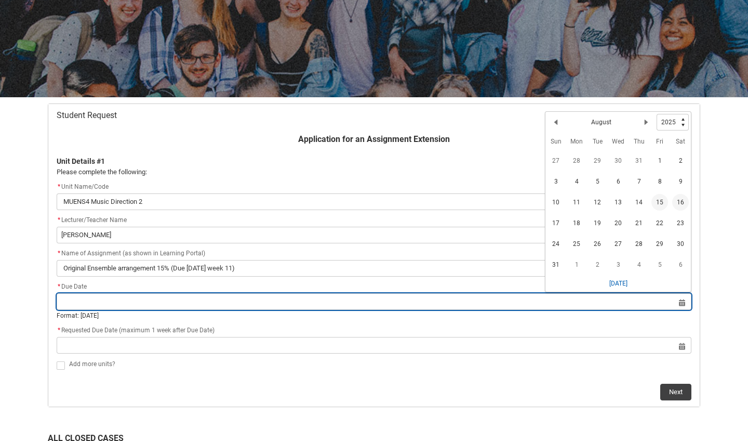
type lightning-input "[DATE]"
type input "[DATE]"
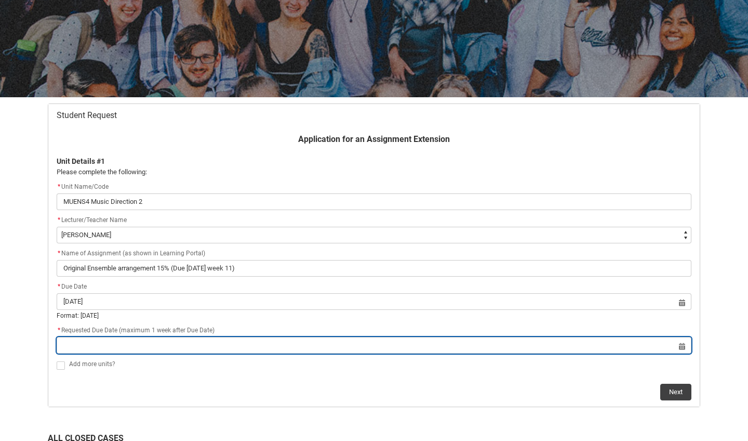
click at [538, 343] on input "Redu_Student_Request flow" at bounding box center [374, 345] width 635 height 17
select select "2025"
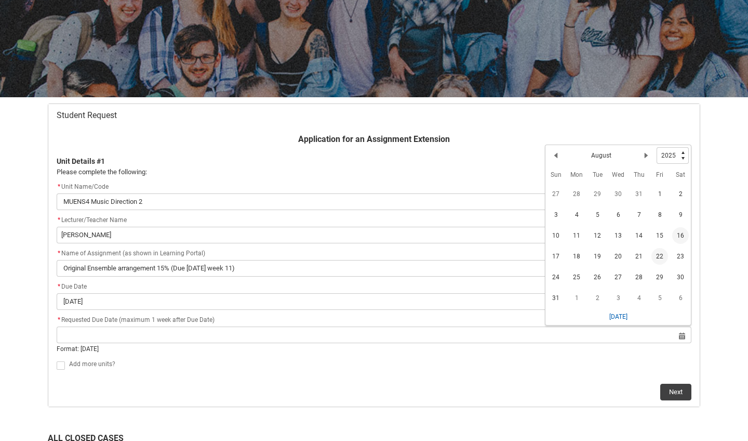
click at [661, 255] on span "22" at bounding box center [660, 256] width 17 height 17
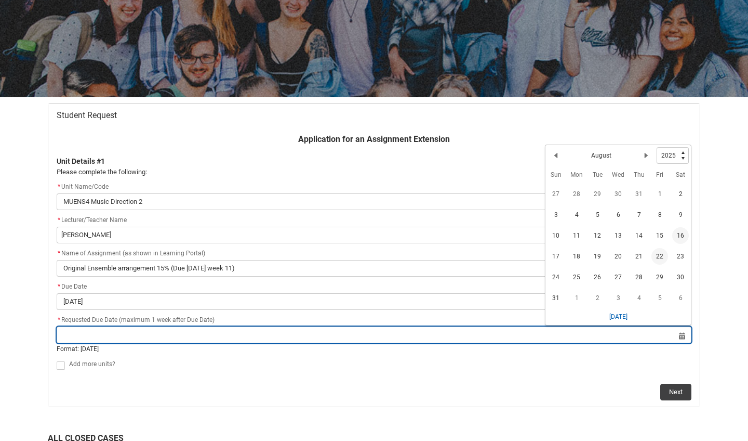
type lightning-datepicker "[DATE]"
type lightning-input "[DATE]"
type input "[DATE]"
click at [682, 335] on input "[DATE]" at bounding box center [374, 334] width 635 height 17
select select "2025"
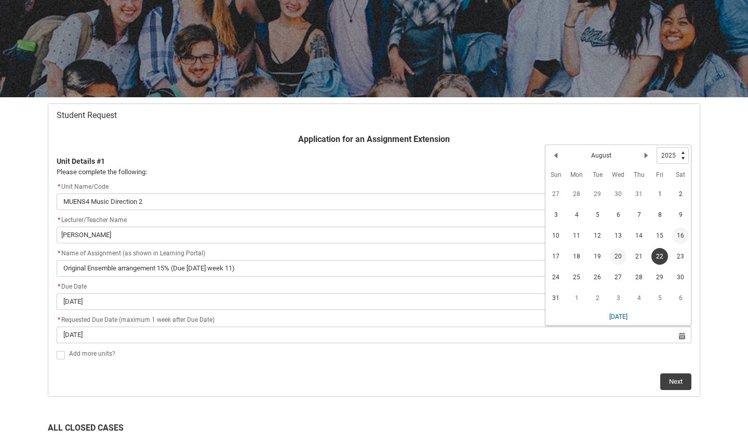
click at [622, 253] on span "20" at bounding box center [618, 256] width 17 height 17
type lightning-datepicker "2025-08-20"
type lightning-input "2025-08-20"
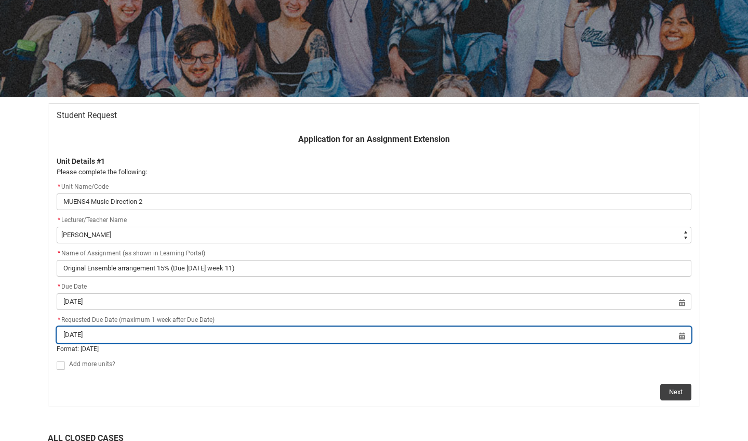
type input "20 Aug 2025"
click at [681, 334] on input "20 Aug 2025" at bounding box center [374, 334] width 635 height 17
select select "2025"
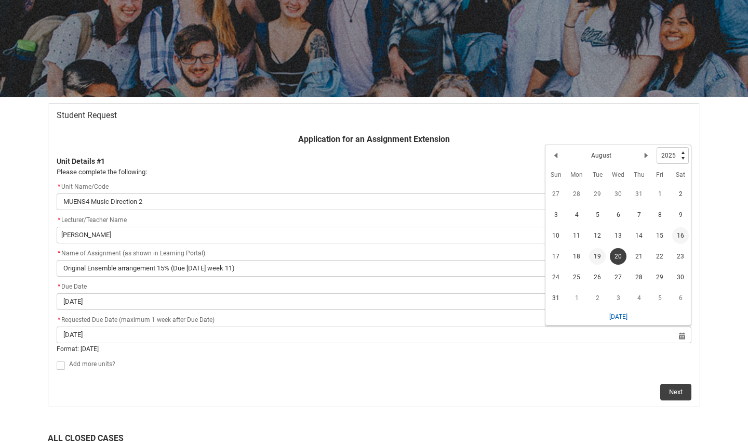
click at [602, 256] on span "19" at bounding box center [597, 256] width 17 height 17
type lightning-datepicker "2025-08-19"
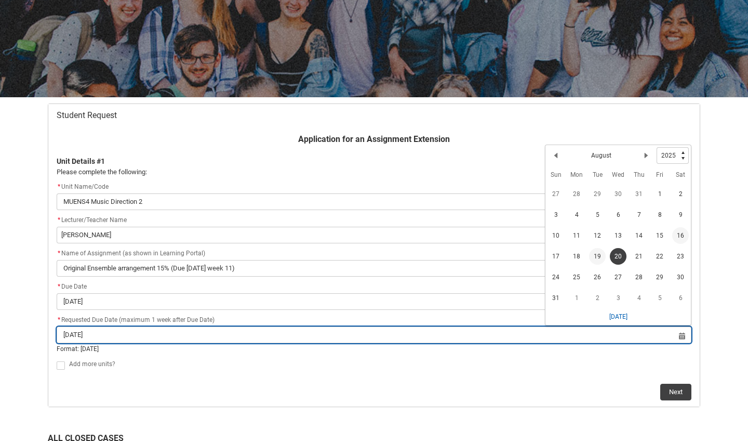
type lightning-input "2025-08-19"
type input "19 Aug 2025"
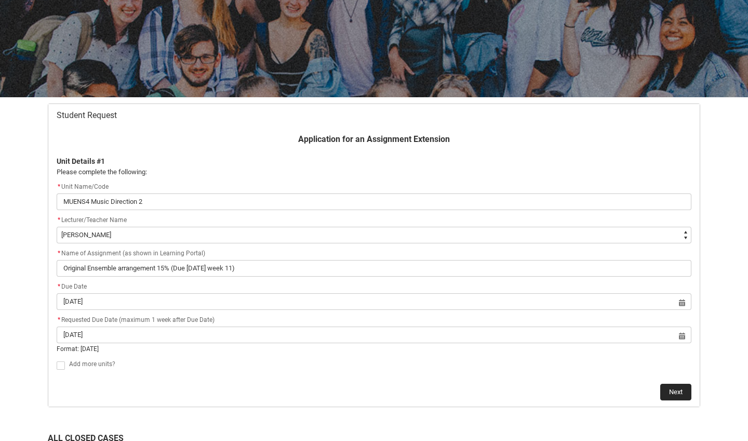
click at [668, 394] on button "Next" at bounding box center [676, 392] width 31 height 17
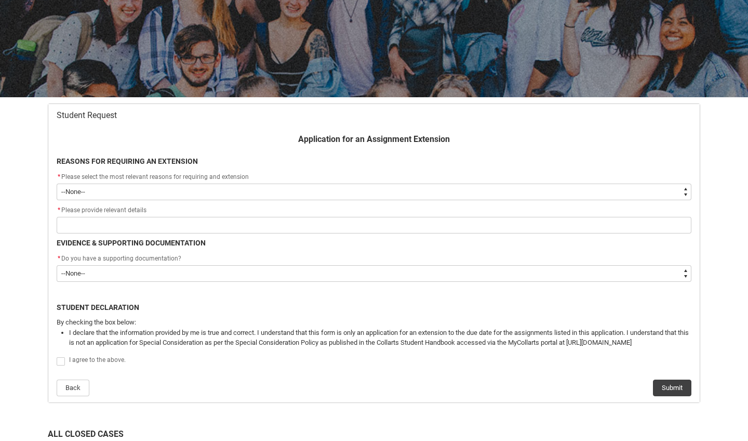
type lightning-select "Other"
select select "Other"
click at [563, 234] on flowruntime-screen-field "* Please provide relevant details" at bounding box center [374, 220] width 648 height 33
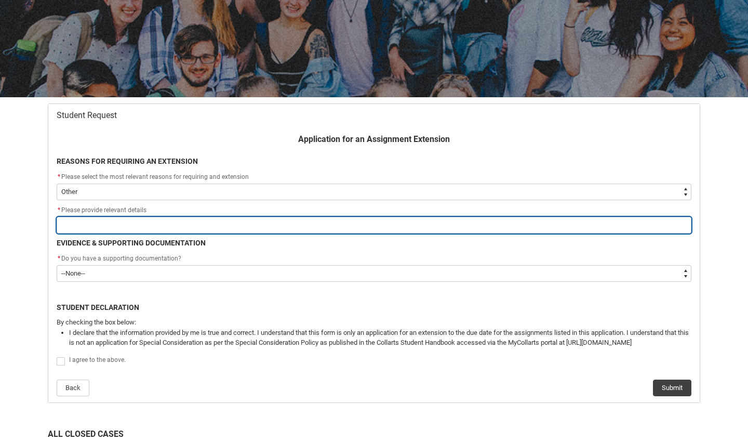
click at [564, 224] on input "Redu_Student_Request flow" at bounding box center [374, 225] width 635 height 17
type lightning-primitive-input-simple "S"
type input "S"
type lightning-primitive-input-simple "Se"
type input "Se"
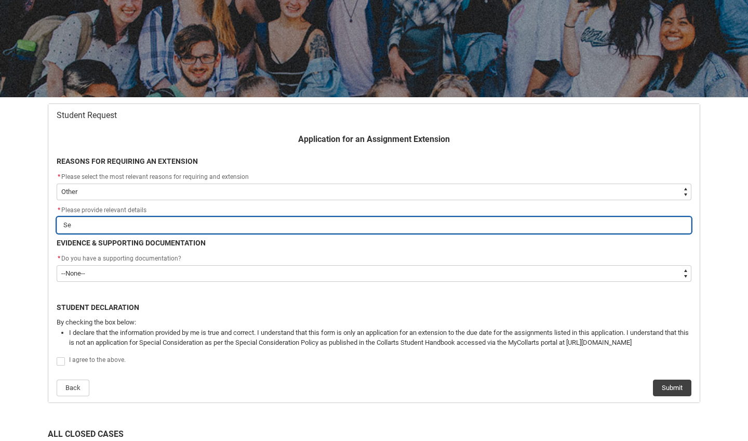
type lightning-primitive-input-simple "Sev"
type input "Sev"
type lightning-primitive-input-simple "Seve"
type input "Seve"
type lightning-primitive-input-simple "Sever"
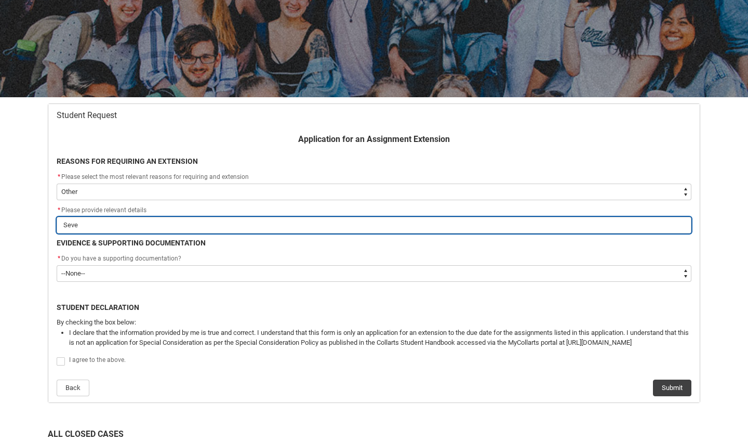
type input "Sever"
type lightning-primitive-input-simple "Severe"
type input "Severe"
type lightning-primitive-input-simple "Severe"
type input "Severe"
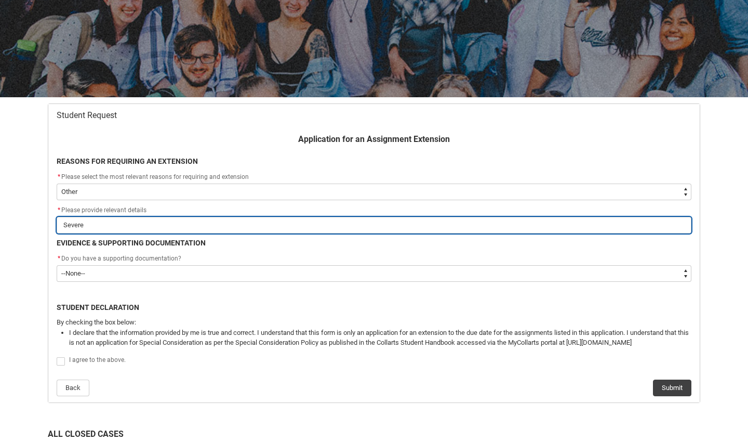
type lightning-primitive-input-simple "Severe M"
type input "Severe M"
type lightning-primitive-input-simple "Severe Me"
type input "Severe Me"
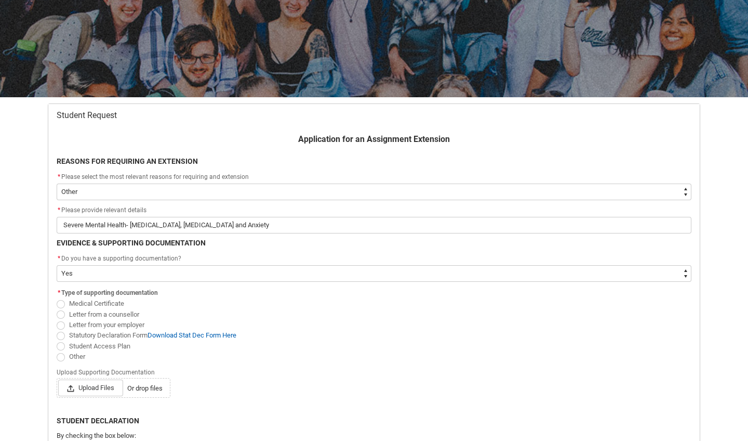
click at [60, 346] on span "Redu_Student_Request flow" at bounding box center [61, 346] width 8 height 8
click at [57, 340] on input "Student Access Plan" at bounding box center [56, 340] width 1 height 1
click at [81, 388] on span "Upload Files" at bounding box center [90, 387] width 65 height 17
click at [58, 379] on input "Upload Files Or drop files" at bounding box center [58, 379] width 1 height 1
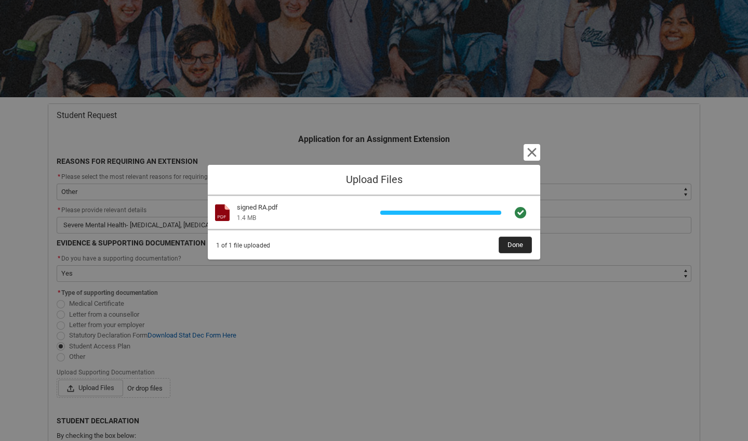
click at [516, 246] on span "Done" at bounding box center [516, 245] width 16 height 16
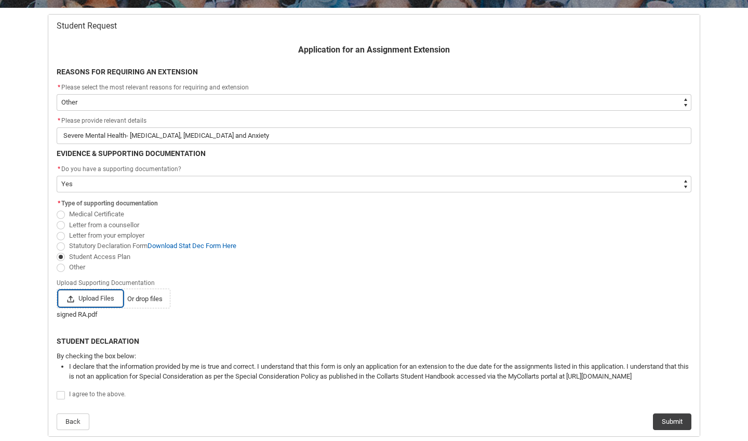
scroll to position [217, 0]
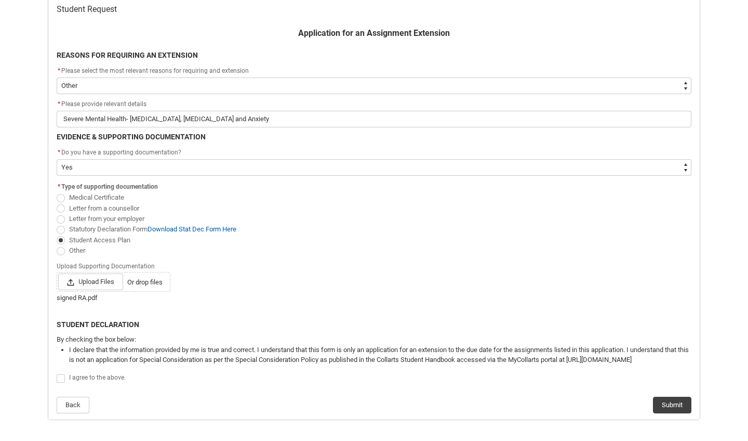
click at [60, 374] on span "Redu_Student_Request flow" at bounding box center [61, 378] width 8 height 8
click at [57, 373] on input "Redu_Student_Request flow" at bounding box center [56, 373] width 1 height 1
click at [675, 404] on button "Submit" at bounding box center [672, 405] width 38 height 17
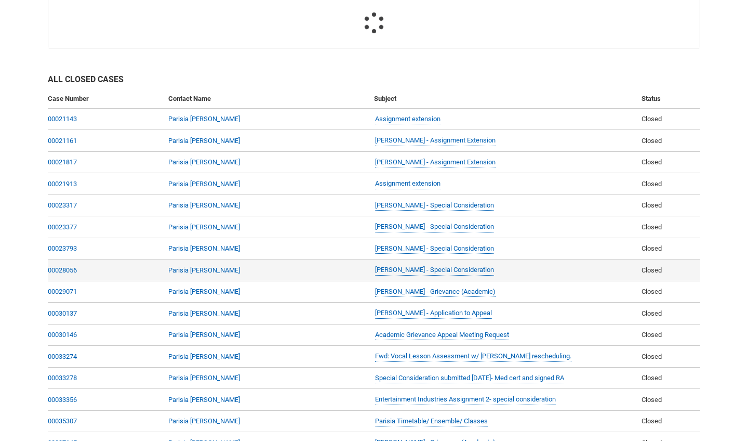
scroll to position [111, 0]
